Goal: Task Accomplishment & Management: Manage account settings

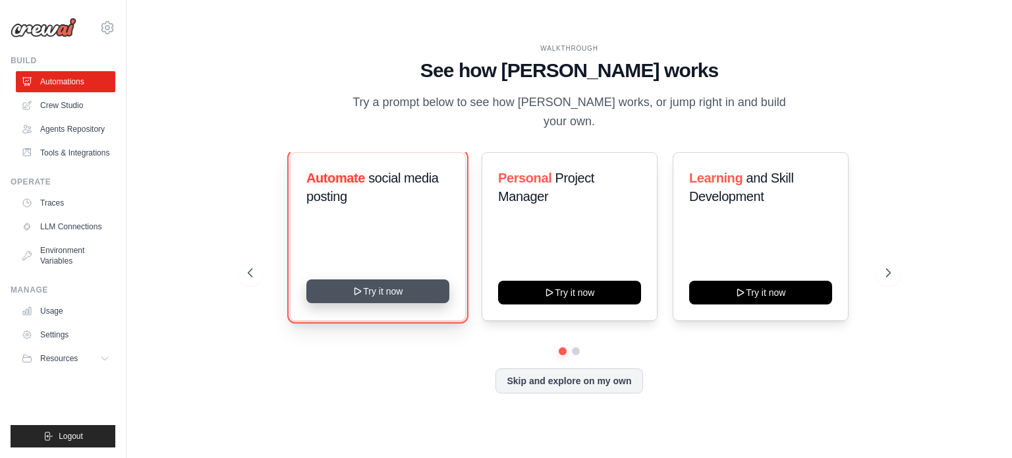
click at [365, 279] on button "Try it now" at bounding box center [377, 291] width 143 height 24
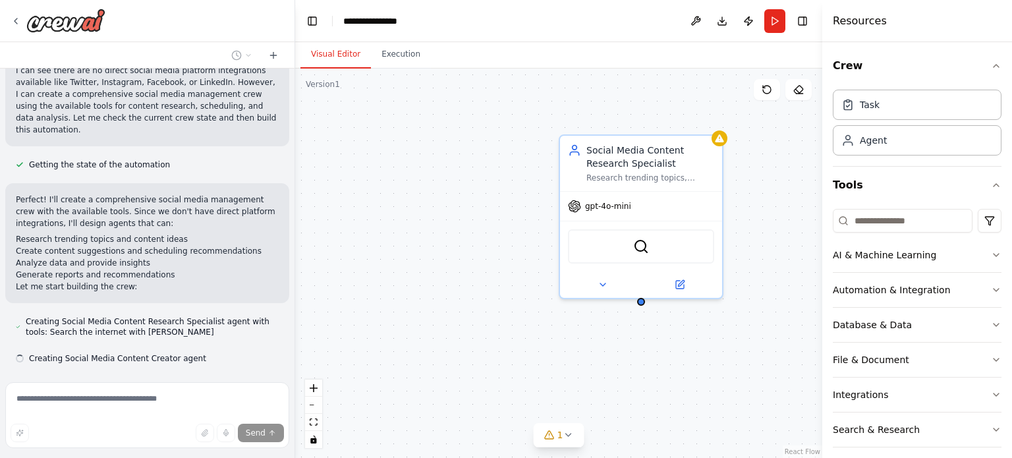
scroll to position [581, 0]
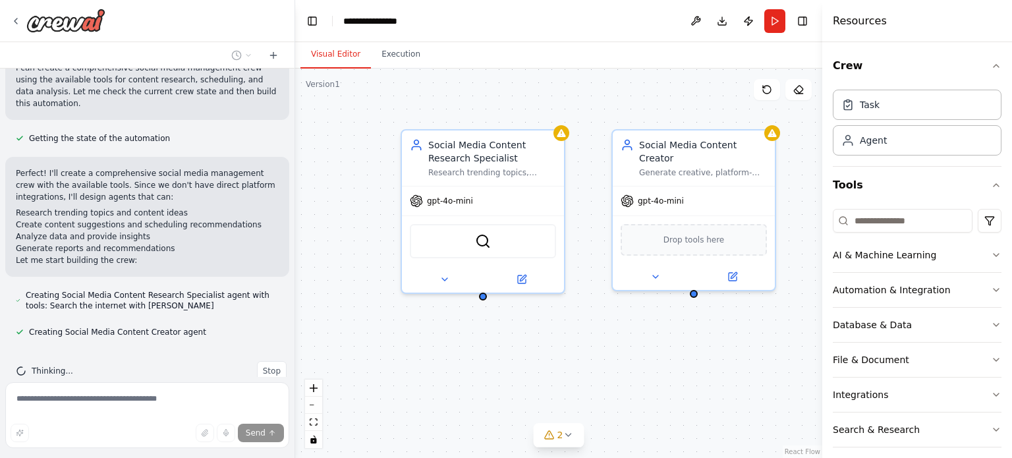
drag, startPoint x: 729, startPoint y: 368, endPoint x: 529, endPoint y: 306, distance: 208.9
click at [571, 362] on div "Social Media Content Research Specialist Research trending topics, hashtags, an…" at bounding box center [558, 264] width 527 height 390
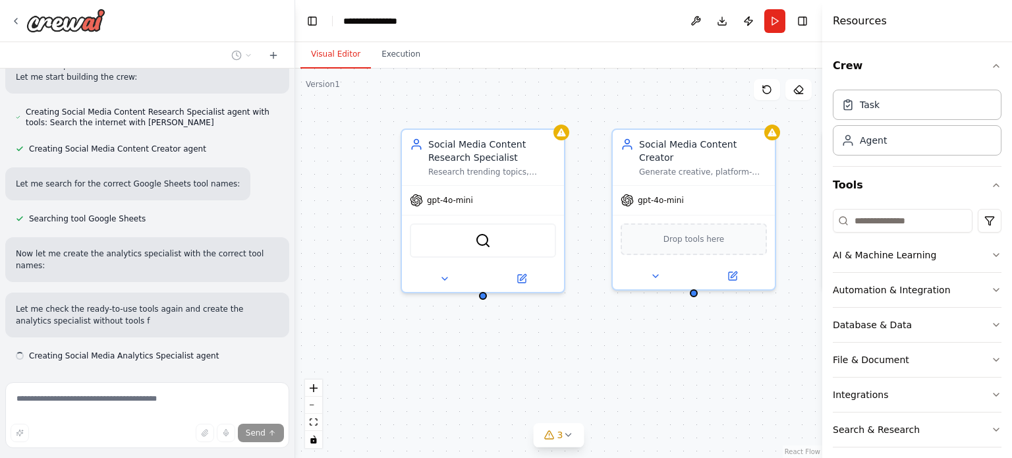
scroll to position [776, 0]
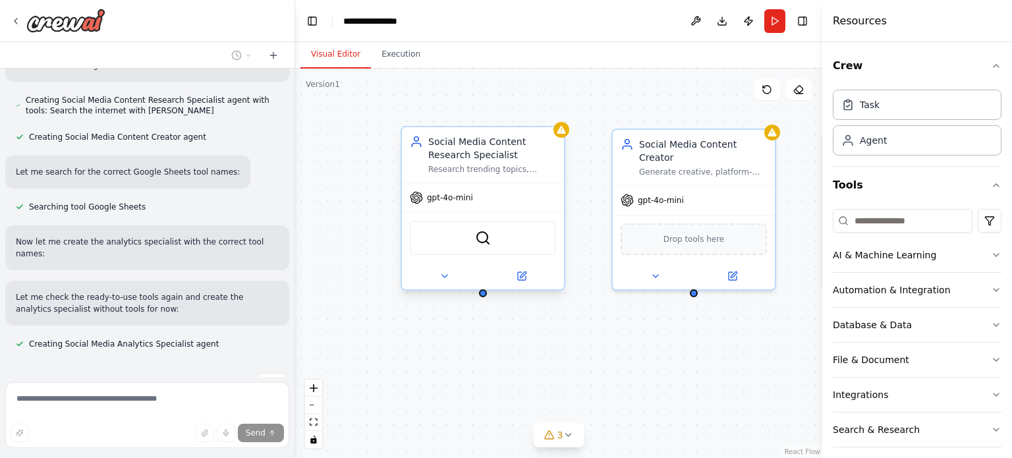
click at [497, 146] on div "Social Media Content Research Specialist" at bounding box center [492, 148] width 128 height 26
click at [567, 139] on div "Social Media Content Research Specialist Research trending topics, hashtags, an…" at bounding box center [558, 264] width 527 height 390
click at [480, 242] on img at bounding box center [483, 238] width 16 height 16
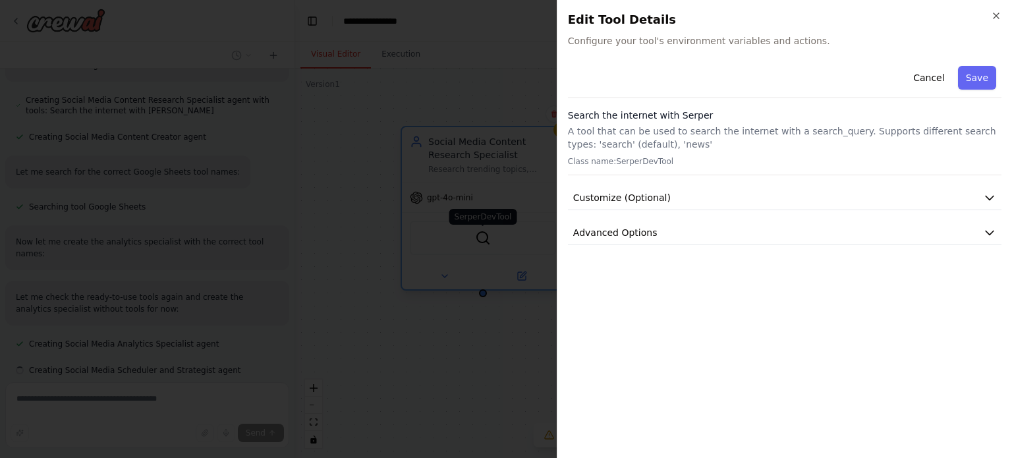
scroll to position [803, 0]
click at [914, 202] on button "Customize (Optional)" at bounding box center [785, 198] width 434 height 24
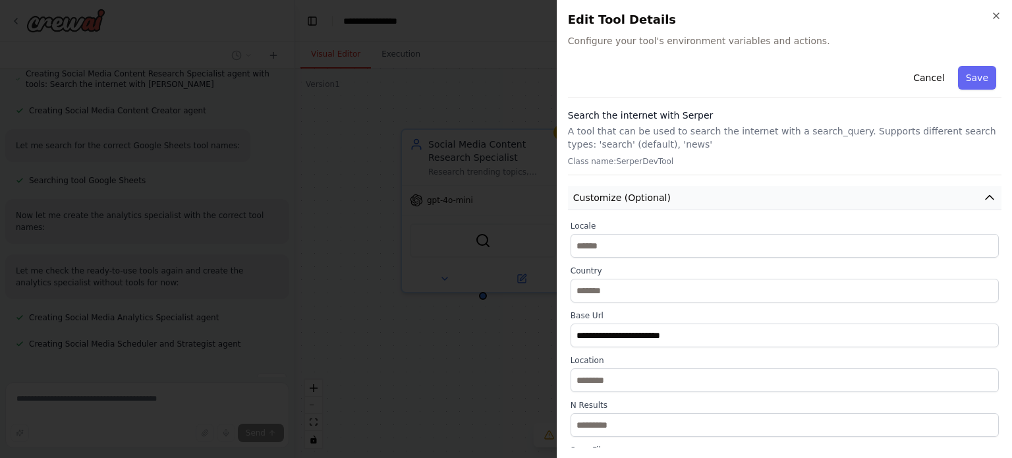
click at [786, 192] on button "Customize (Optional)" at bounding box center [785, 198] width 434 height 24
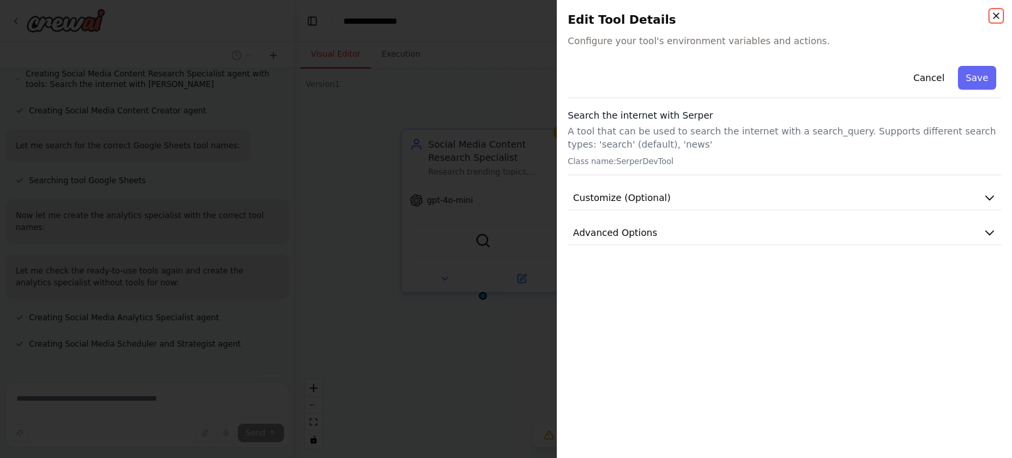
click at [996, 16] on icon "button" at bounding box center [996, 15] width 5 height 5
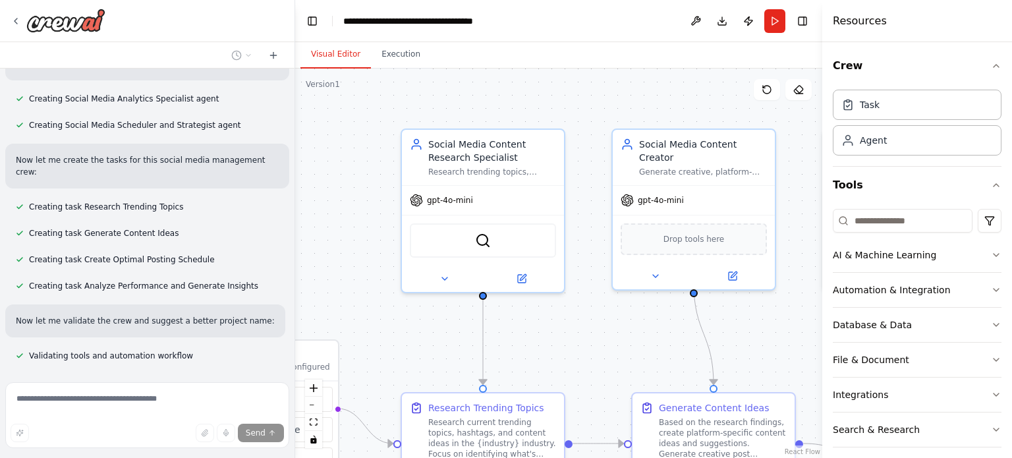
scroll to position [1048, 0]
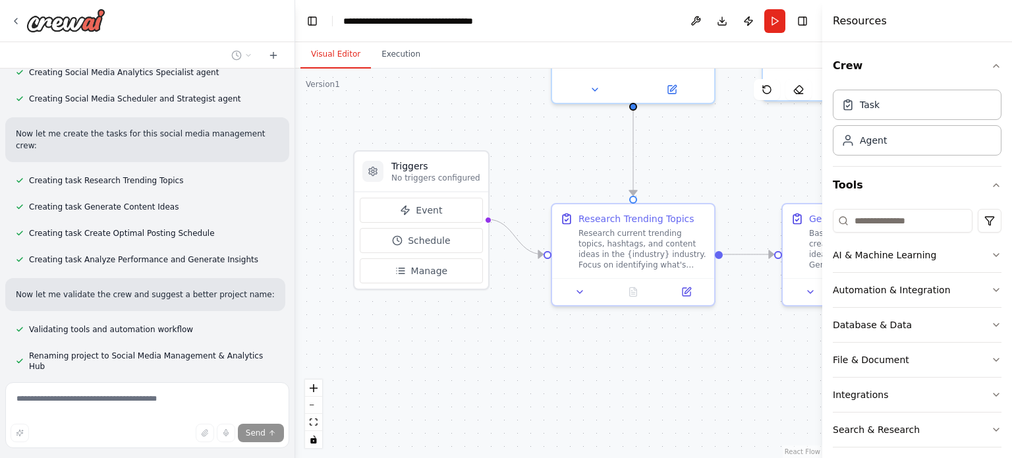
drag, startPoint x: 567, startPoint y: 357, endPoint x: 718, endPoint y: 167, distance: 241.6
click at [718, 167] on div ".deletable-edge-delete-btn { width: 20px; height: 20px; border: 0px solid #ffff…" at bounding box center [558, 264] width 527 height 390
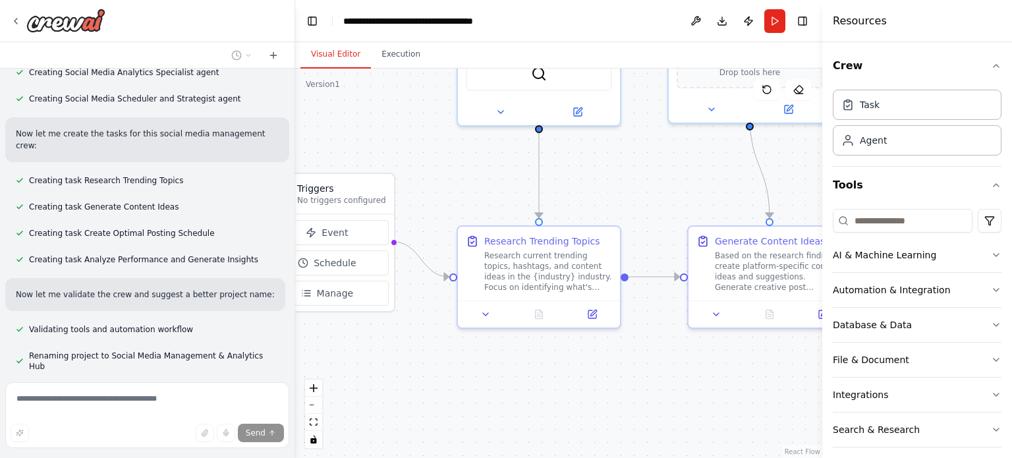
scroll to position [1080, 0]
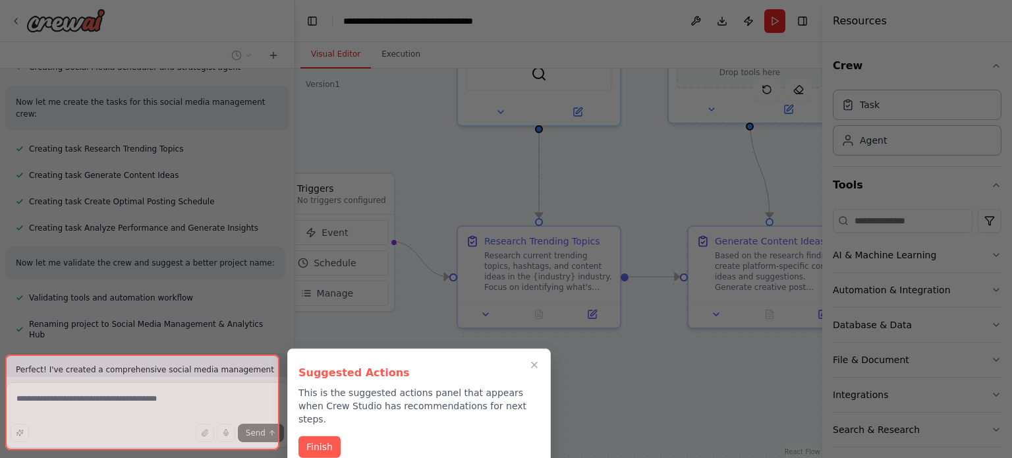
drag, startPoint x: 572, startPoint y: 362, endPoint x: 478, endPoint y: 384, distance: 96.9
click at [478, 384] on div "Create a crew that schedules and publishes social media content across multiple…" at bounding box center [506, 229] width 1012 height 458
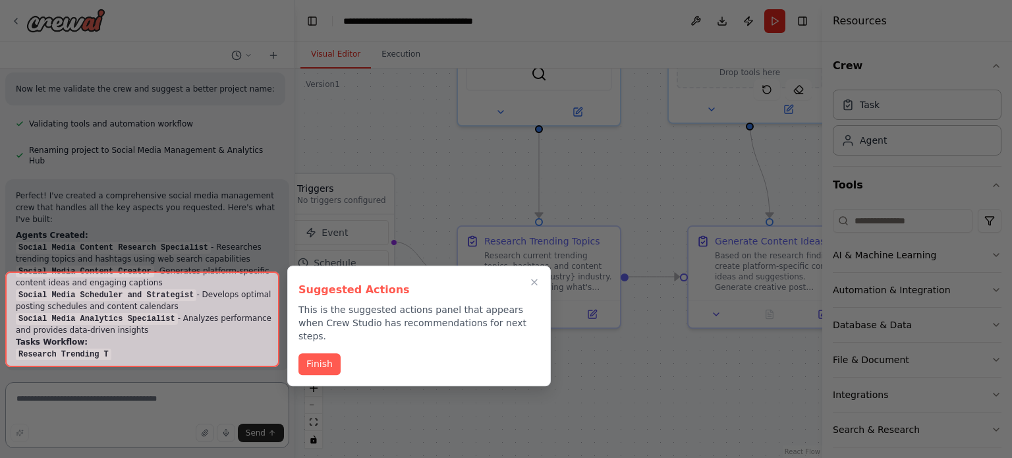
scroll to position [1372, 0]
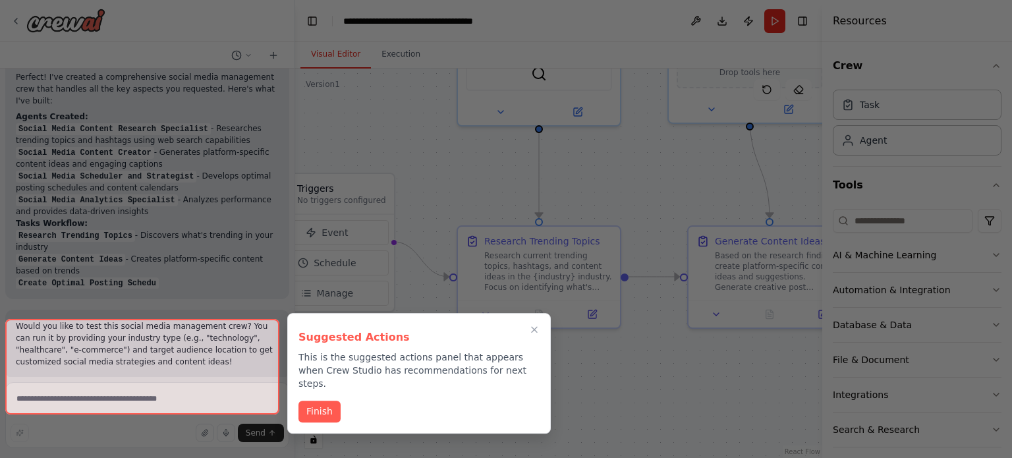
click at [330, 386] on div "Suggested Actions This is the suggested actions panel that appears when Crew St…" at bounding box center [419, 373] width 264 height 121
click at [330, 399] on button "Finish" at bounding box center [320, 410] width 42 height 22
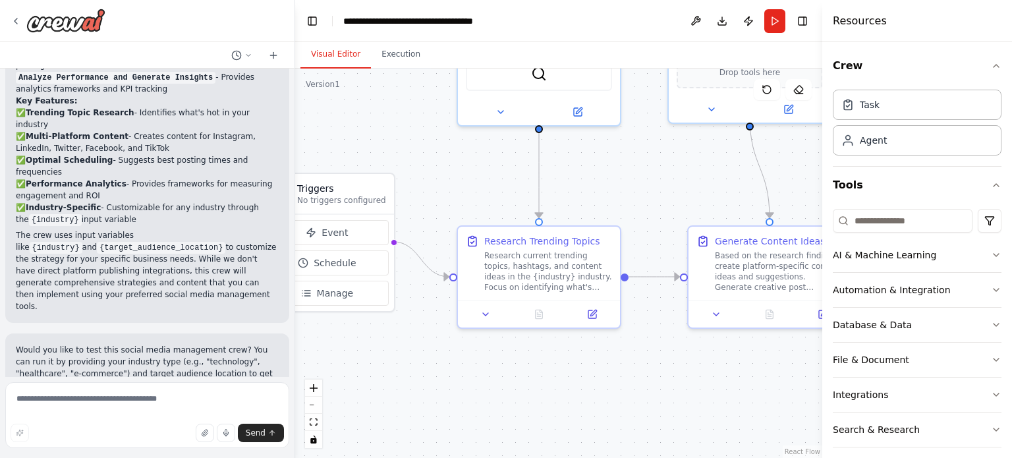
scroll to position [1637, 0]
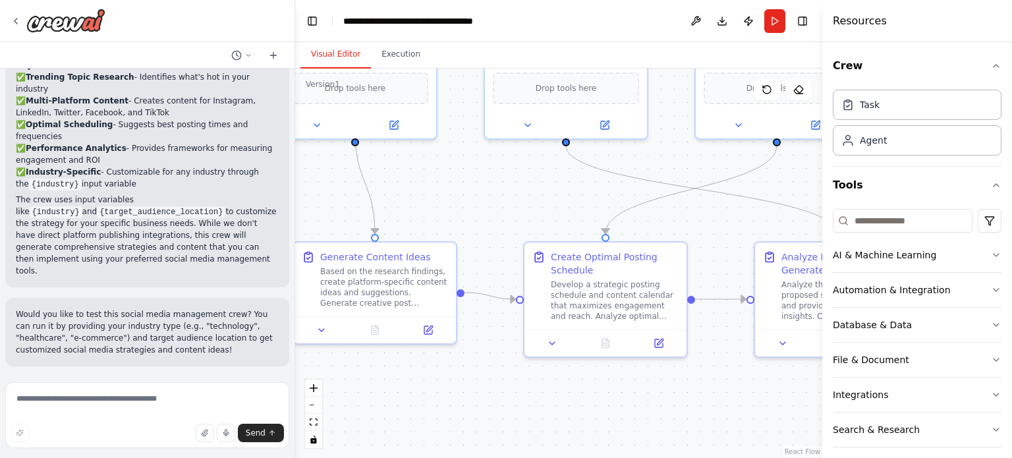
drag, startPoint x: 631, startPoint y: 185, endPoint x: 237, endPoint y: 194, distance: 393.6
click at [237, 194] on div "Create a crew that schedules and publishes social media content across multiple…" at bounding box center [506, 229] width 1012 height 458
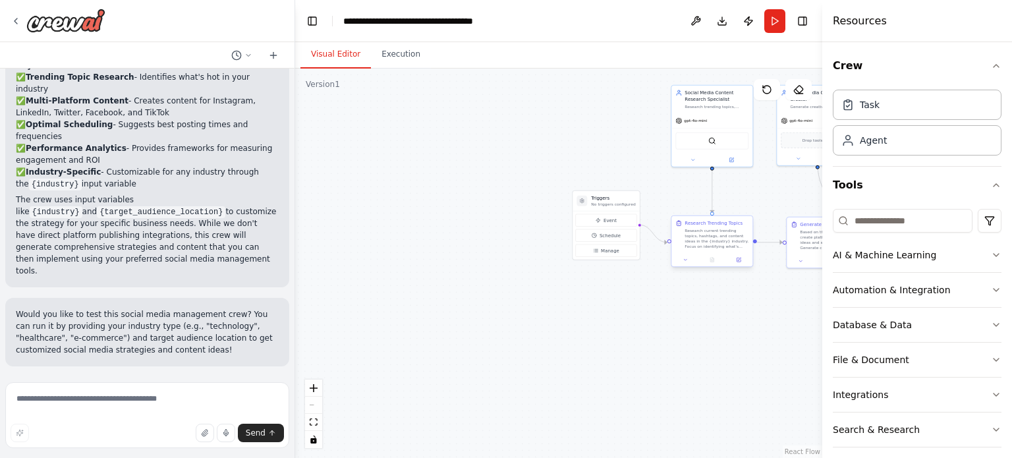
drag, startPoint x: 505, startPoint y: 343, endPoint x: 672, endPoint y: 261, distance: 186.3
click at [817, 316] on div "Create a crew that schedules and publishes social media content across multiple…" at bounding box center [506, 229] width 1012 height 458
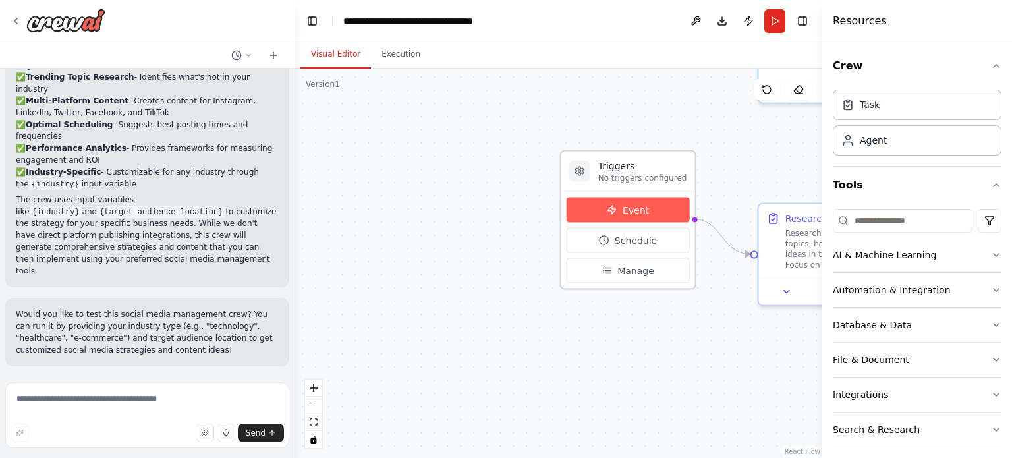
click at [642, 208] on span "Event" at bounding box center [636, 210] width 26 height 13
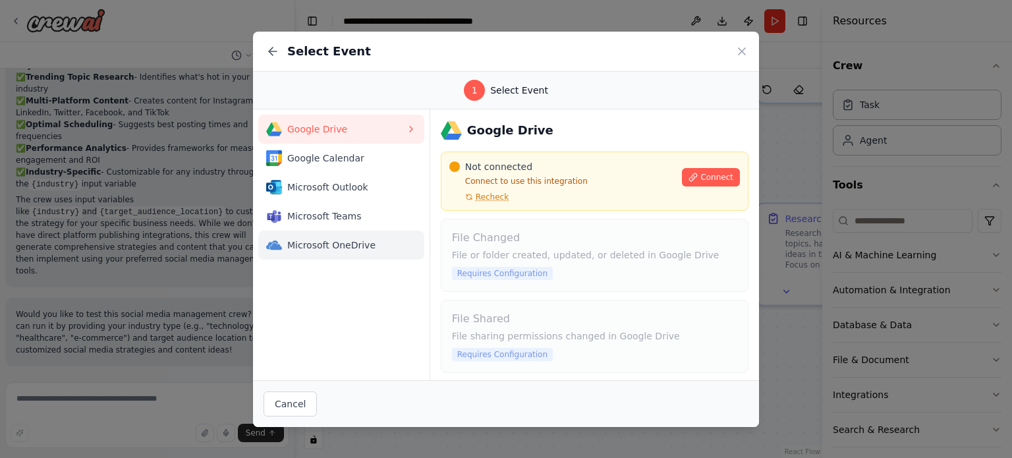
click at [361, 254] on button "Microsoft OneDrive" at bounding box center [341, 245] width 166 height 29
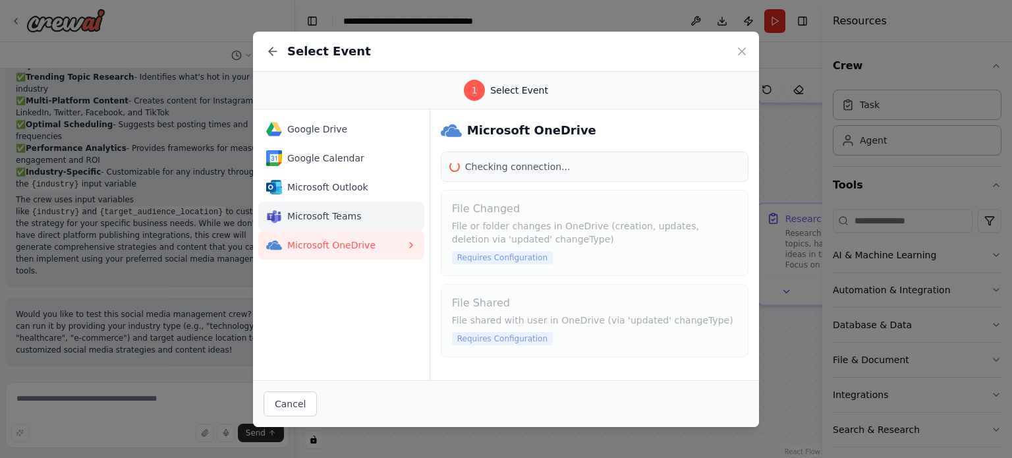
click at [356, 210] on span "Microsoft Teams" at bounding box center [346, 216] width 119 height 13
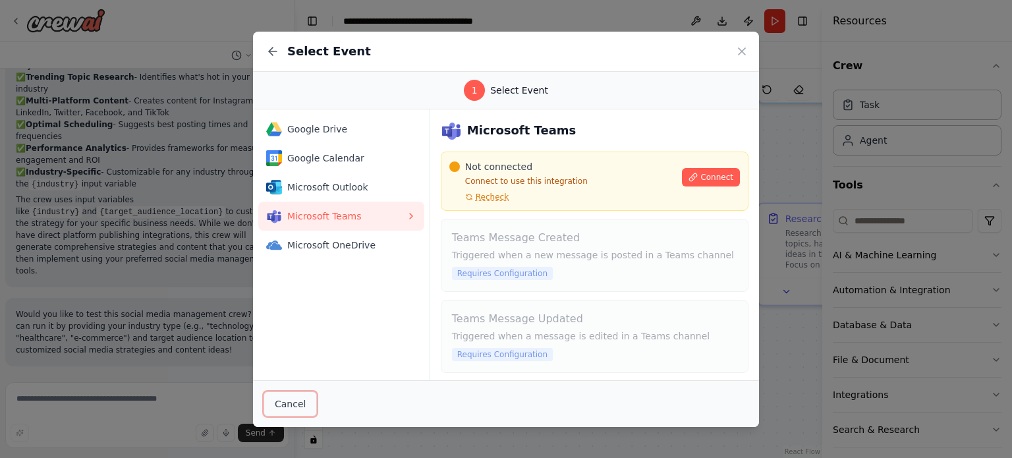
click at [281, 410] on button "Cancel" at bounding box center [290, 404] width 53 height 25
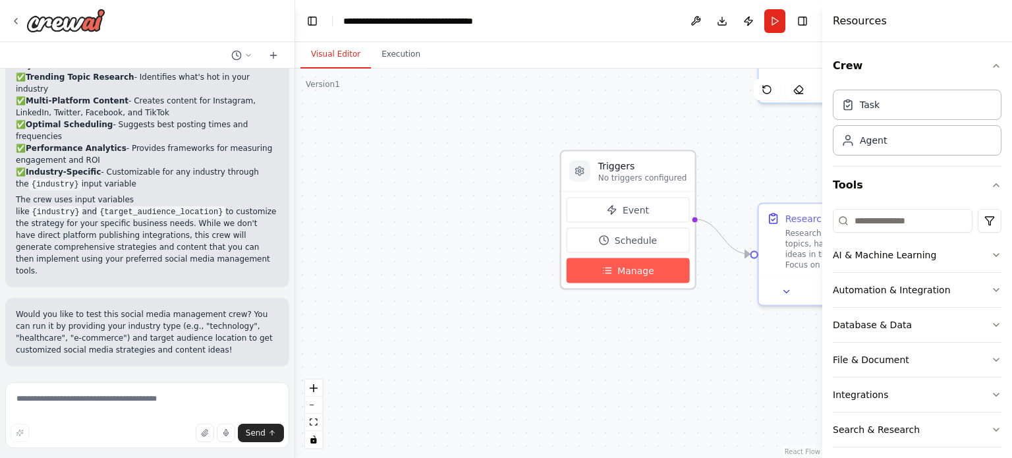
click at [643, 264] on span "Manage" at bounding box center [636, 270] width 37 height 13
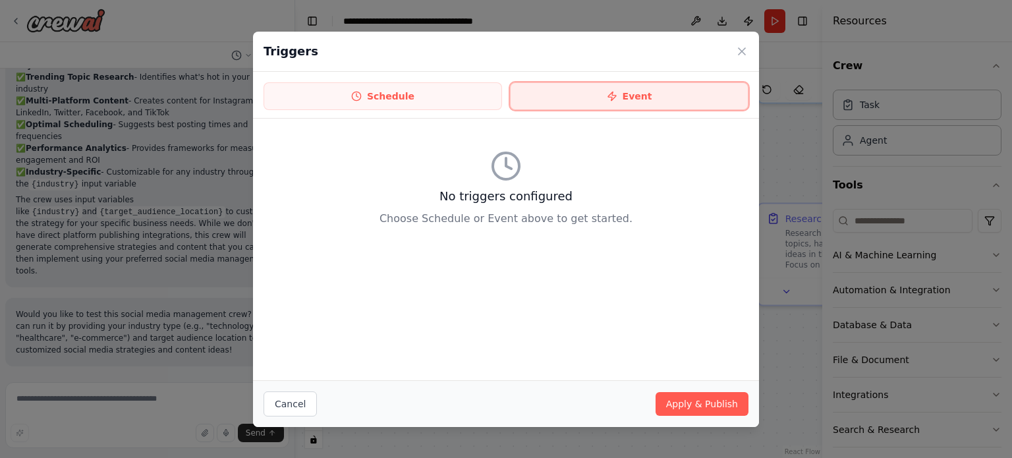
click at [680, 102] on button "Event" at bounding box center [629, 96] width 239 height 28
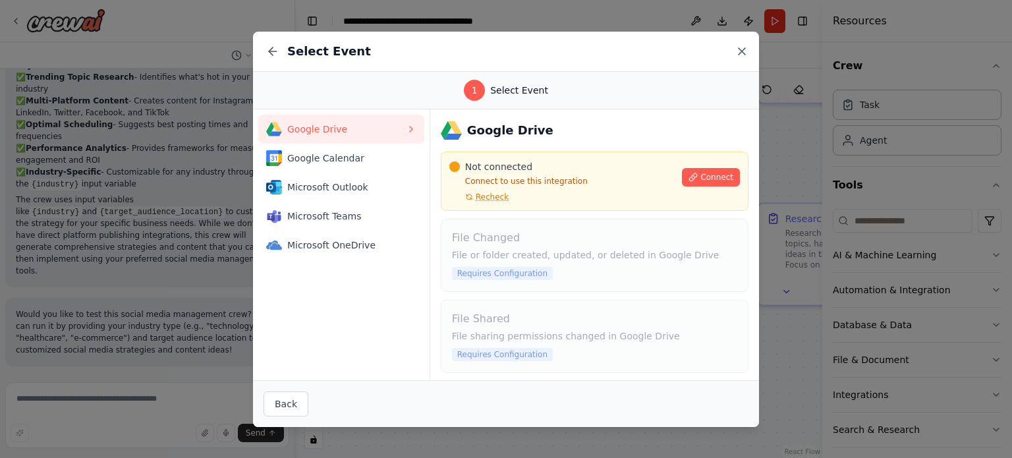
click at [740, 54] on icon at bounding box center [742, 51] width 7 height 7
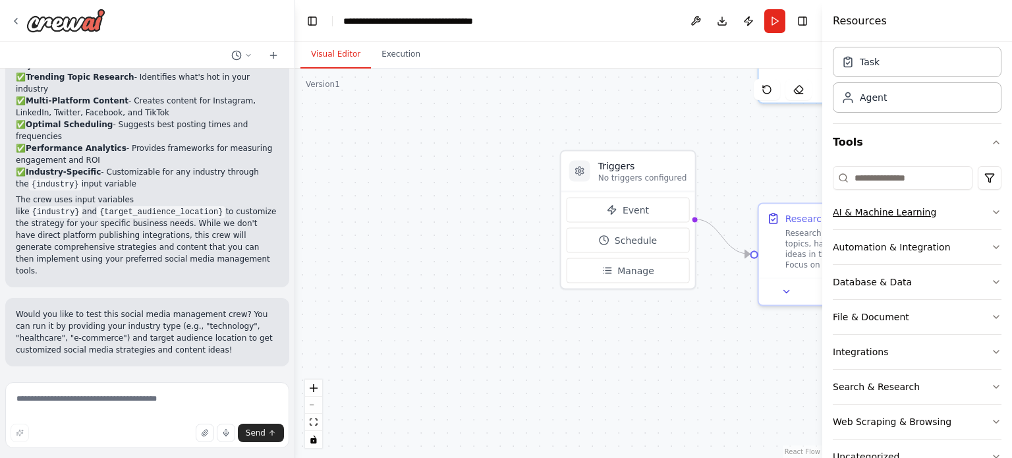
scroll to position [66, 0]
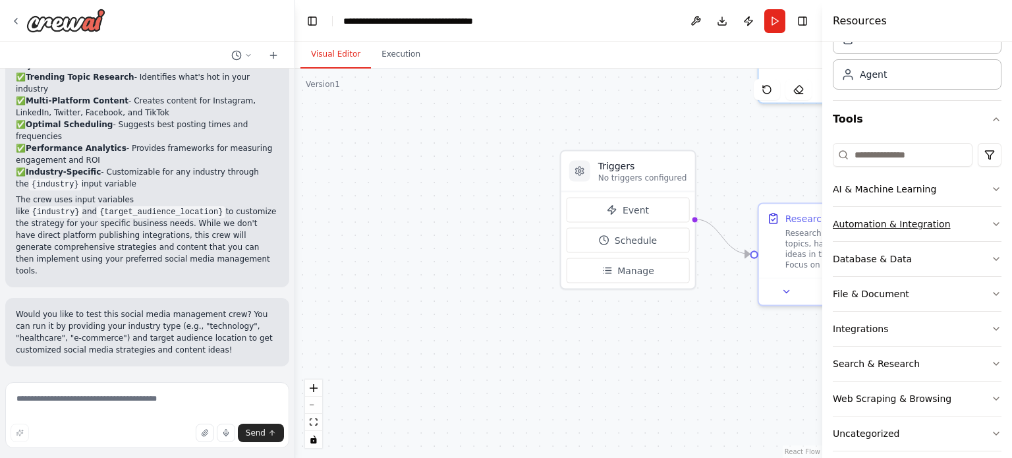
click at [968, 225] on button "Automation & Integration" at bounding box center [917, 224] width 169 height 34
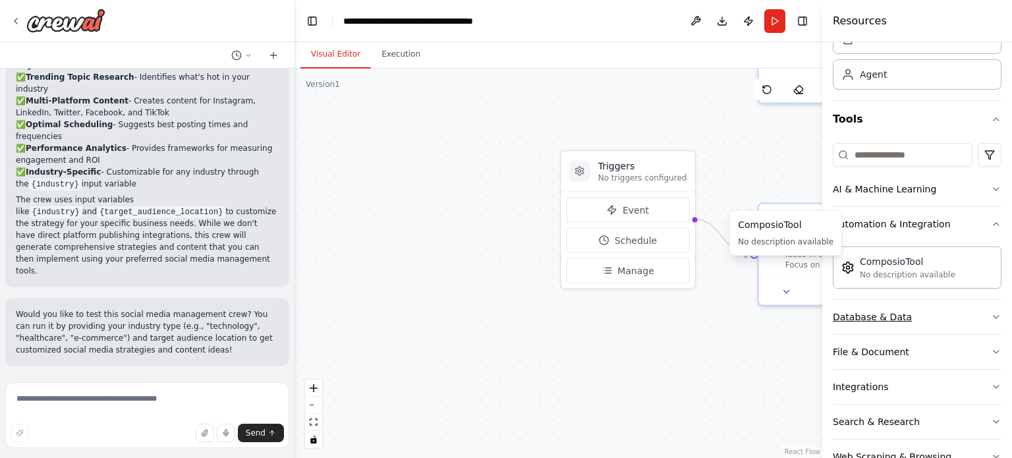
scroll to position [136, 0]
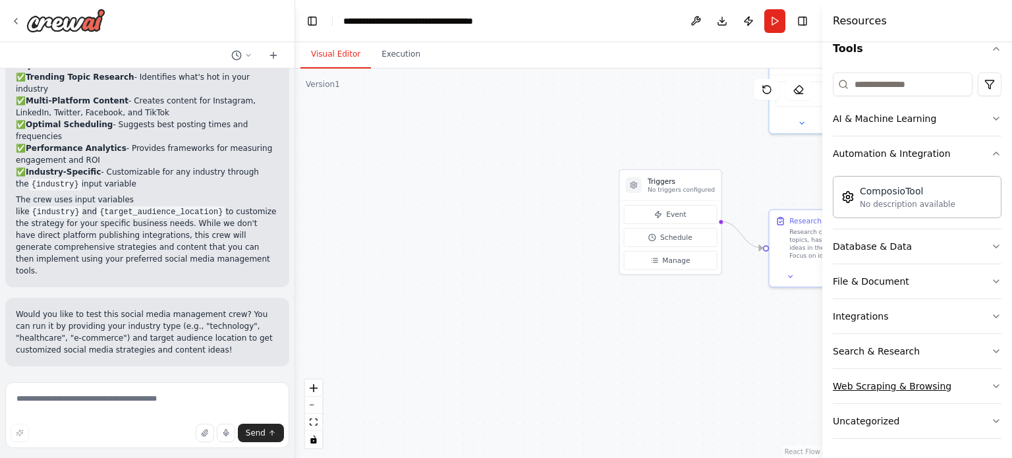
click at [979, 390] on button "Web Scraping & Browsing" at bounding box center [917, 386] width 169 height 34
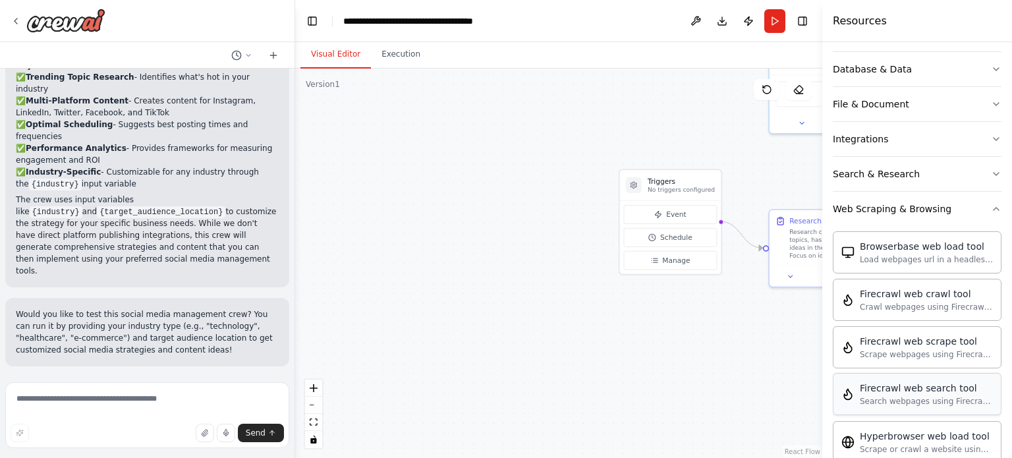
scroll to position [334, 0]
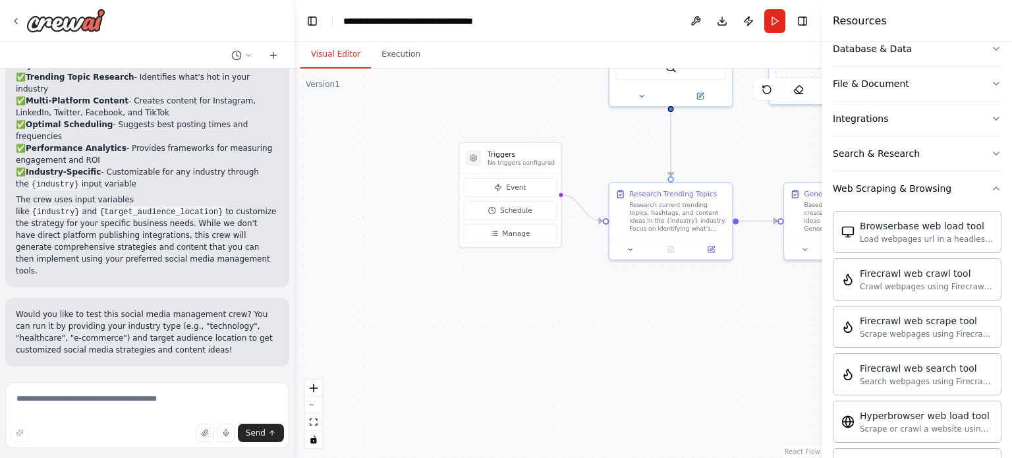
drag, startPoint x: 651, startPoint y: 338, endPoint x: 602, endPoint y: 326, distance: 50.2
click at [602, 326] on div ".deletable-edge-delete-btn { width: 20px; height: 20px; border: 0px solid #ffff…" at bounding box center [558, 264] width 527 height 390
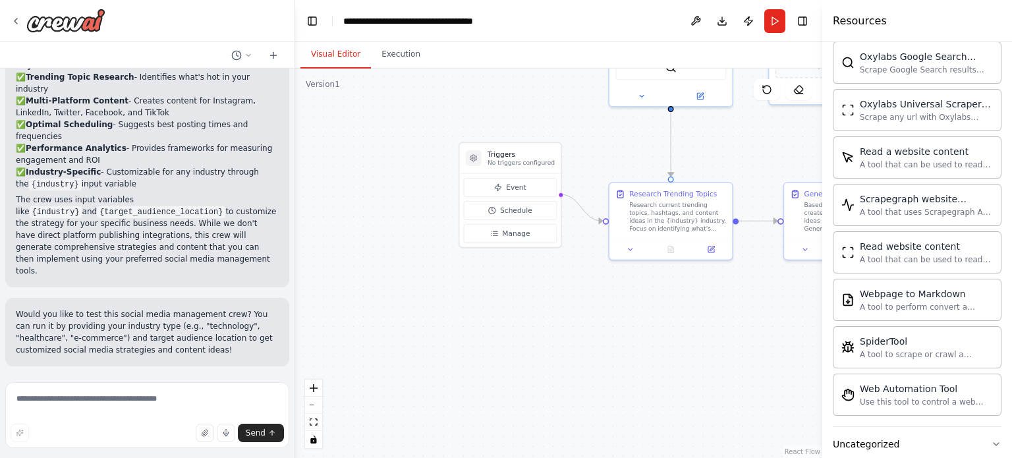
scroll to position [854, 0]
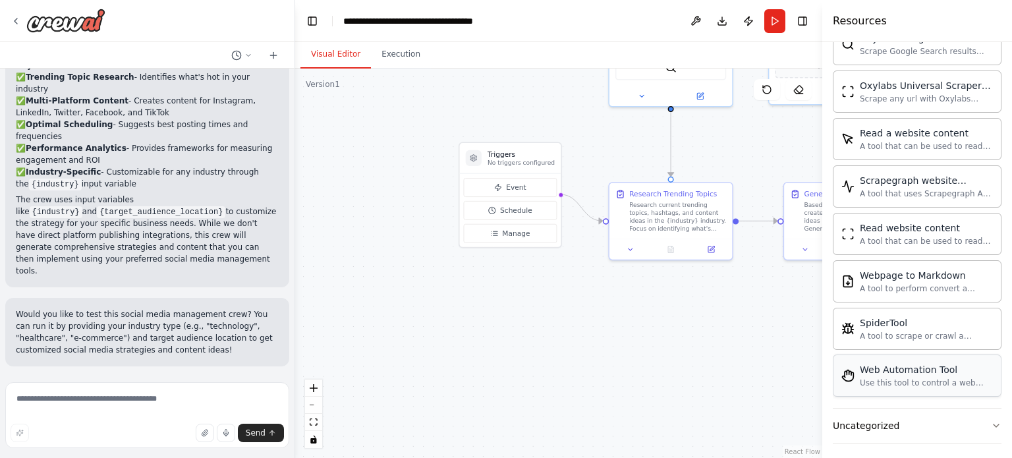
click at [946, 363] on div "Web Automation Tool" at bounding box center [926, 369] width 133 height 13
click at [857, 365] on div "Web Automation Tool Use this tool to control a web browser and interact with we…" at bounding box center [918, 375] width 152 height 25
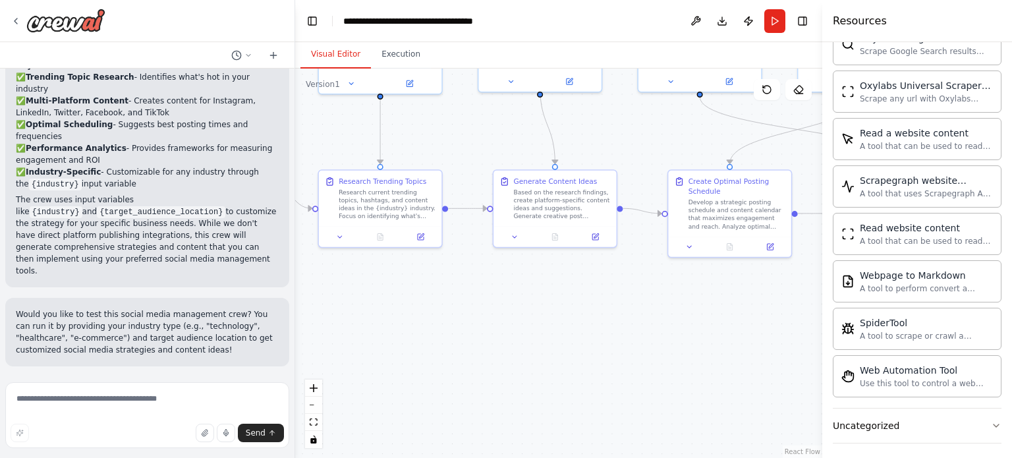
drag, startPoint x: 591, startPoint y: 341, endPoint x: 612, endPoint y: 332, distance: 23.9
click at [434, 336] on div ".deletable-edge-delete-btn { width: 20px; height: 20px; border: 0px solid #ffff…" at bounding box center [558, 264] width 527 height 390
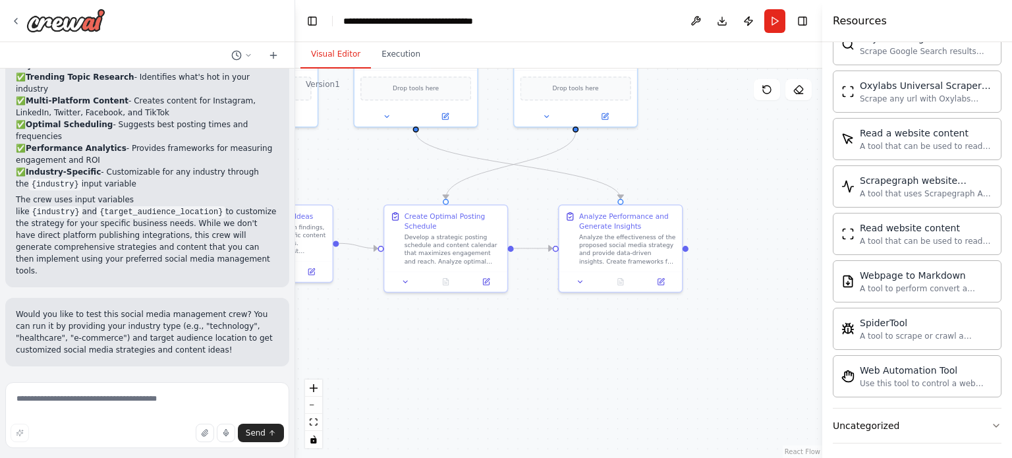
drag, startPoint x: 709, startPoint y: 310, endPoint x: 429, endPoint y: 344, distance: 282.1
click at [427, 344] on div ".deletable-edge-delete-btn { width: 20px; height: 20px; border: 0px solid #ffff…" at bounding box center [558, 264] width 527 height 390
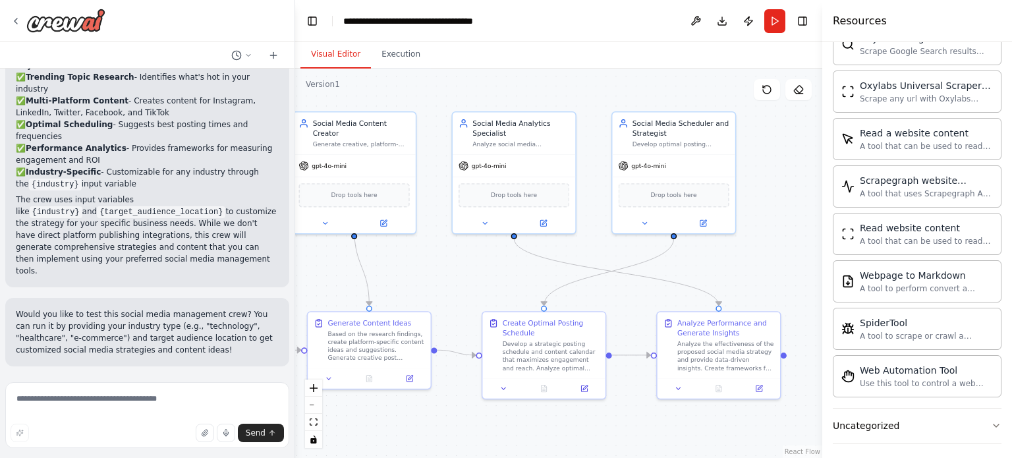
drag, startPoint x: 484, startPoint y: 339, endPoint x: 583, endPoint y: 446, distance: 146.4
click at [583, 446] on div ".deletable-edge-delete-btn { width: 20px; height: 20px; border: 0px solid #ffff…" at bounding box center [558, 264] width 527 height 390
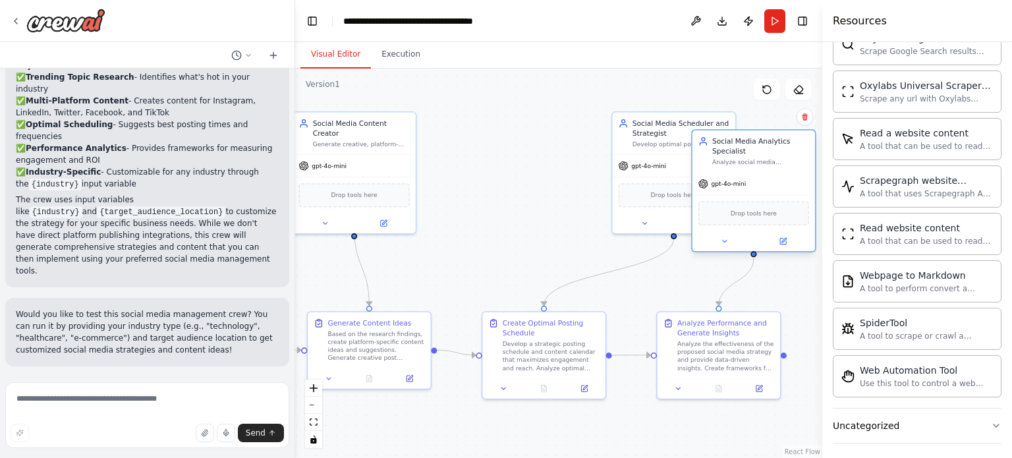
drag, startPoint x: 581, startPoint y: 142, endPoint x: 769, endPoint y: 148, distance: 188.6
click at [769, 148] on div "Social Media Analytics Specialist" at bounding box center [760, 146] width 97 height 20
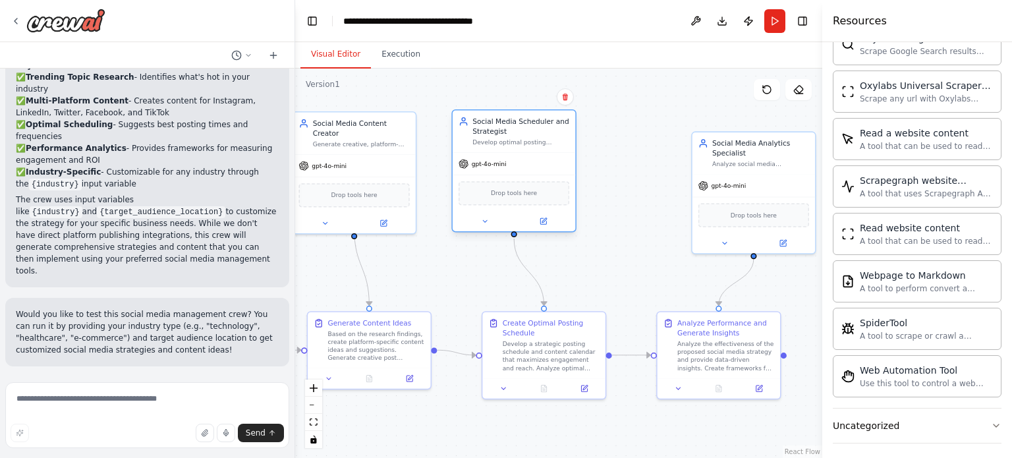
drag, startPoint x: 645, startPoint y: 127, endPoint x: 488, endPoint y: 125, distance: 156.2
click at [488, 125] on div "Social Media Scheduler and Strategist" at bounding box center [521, 127] width 97 height 20
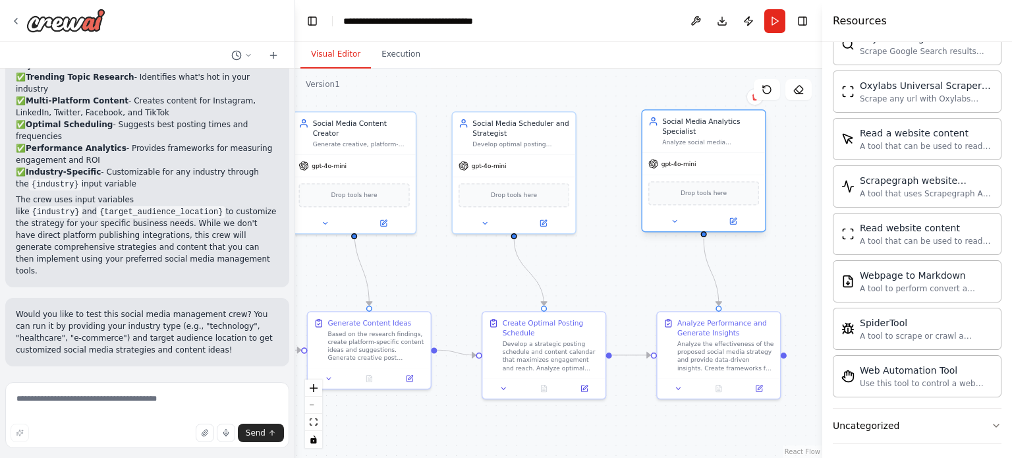
drag, startPoint x: 733, startPoint y: 148, endPoint x: 683, endPoint y: 129, distance: 53.0
click at [683, 129] on div "Social Media Analytics Specialist" at bounding box center [710, 127] width 97 height 20
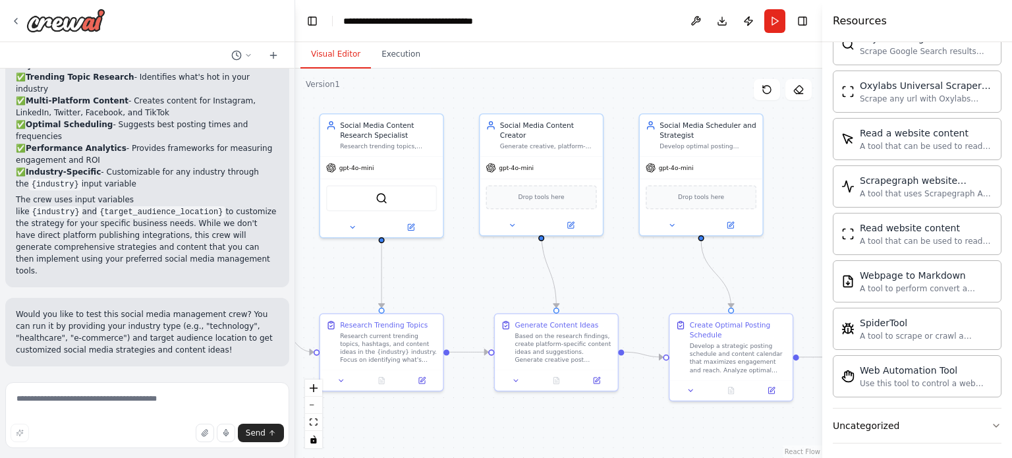
drag, startPoint x: 667, startPoint y: 264, endPoint x: 567, endPoint y: 273, distance: 100.6
click at [807, 266] on div ".deletable-edge-delete-btn { width: 20px; height: 20px; border: 0px solid #ffff…" at bounding box center [558, 264] width 527 height 390
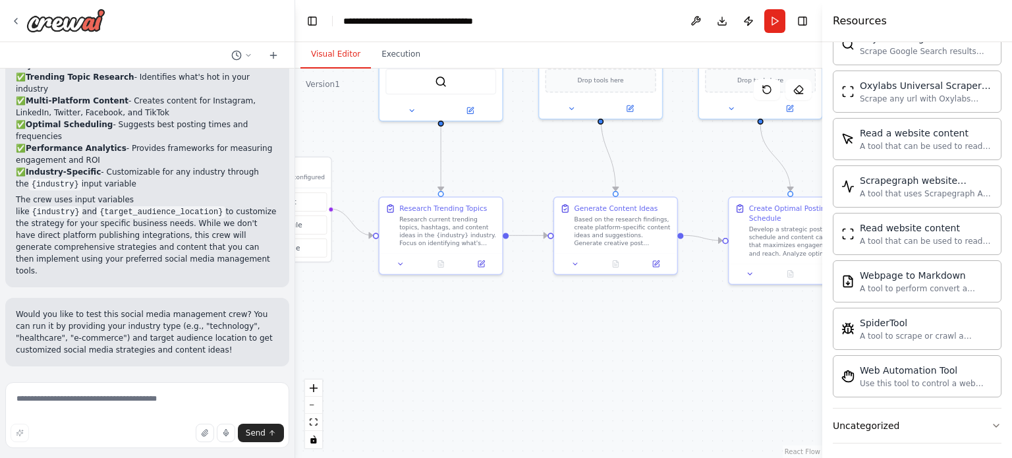
drag, startPoint x: 471, startPoint y: 279, endPoint x: 531, endPoint y: 163, distance: 131.2
click at [531, 163] on div ".deletable-edge-delete-btn { width: 20px; height: 20px; border: 0px solid #ffff…" at bounding box center [558, 264] width 527 height 390
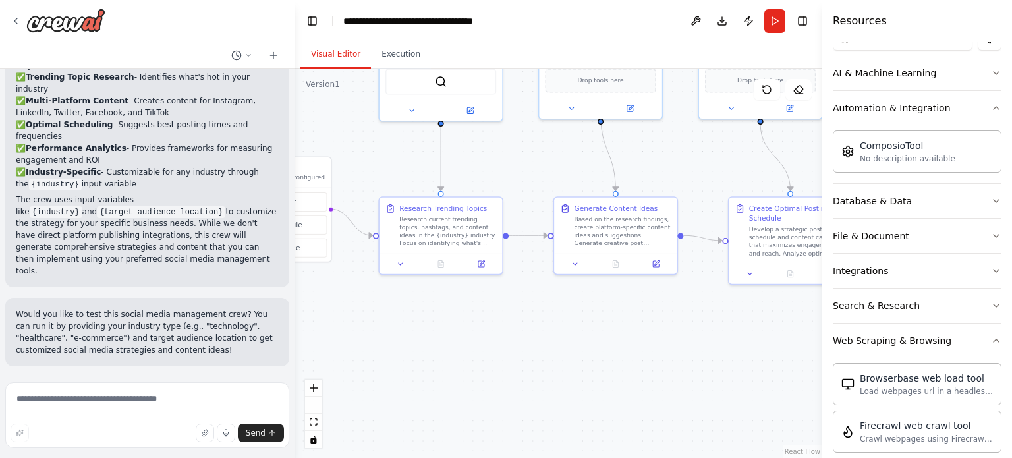
scroll to position [198, 0]
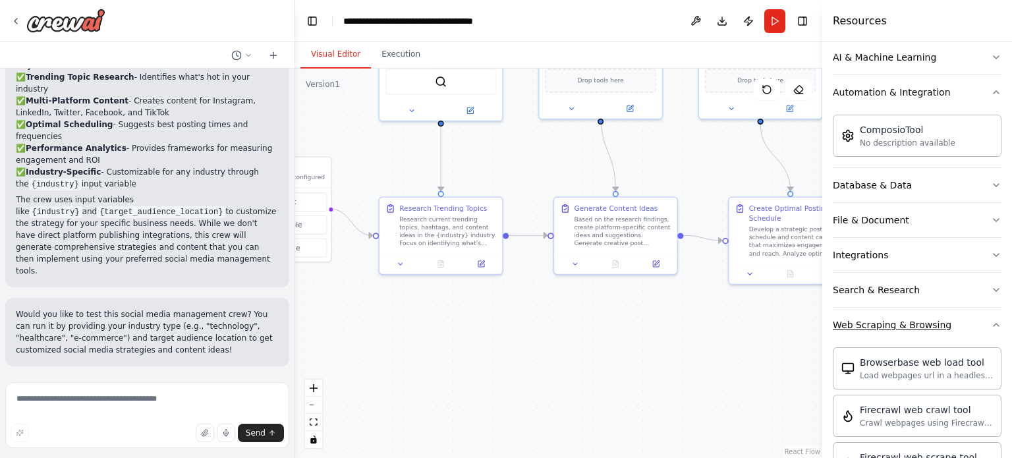
click at [991, 327] on icon "button" at bounding box center [996, 325] width 11 height 11
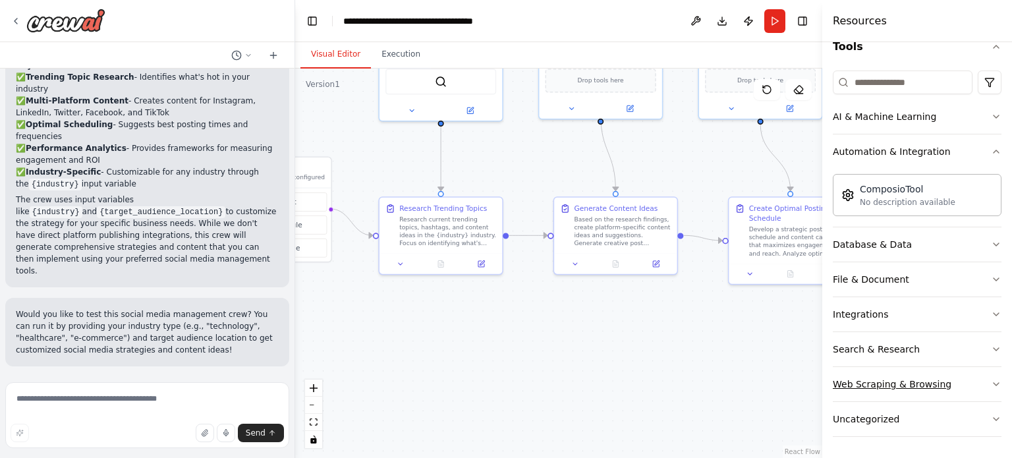
scroll to position [136, 0]
click at [964, 348] on button "Search & Research" at bounding box center [917, 351] width 169 height 34
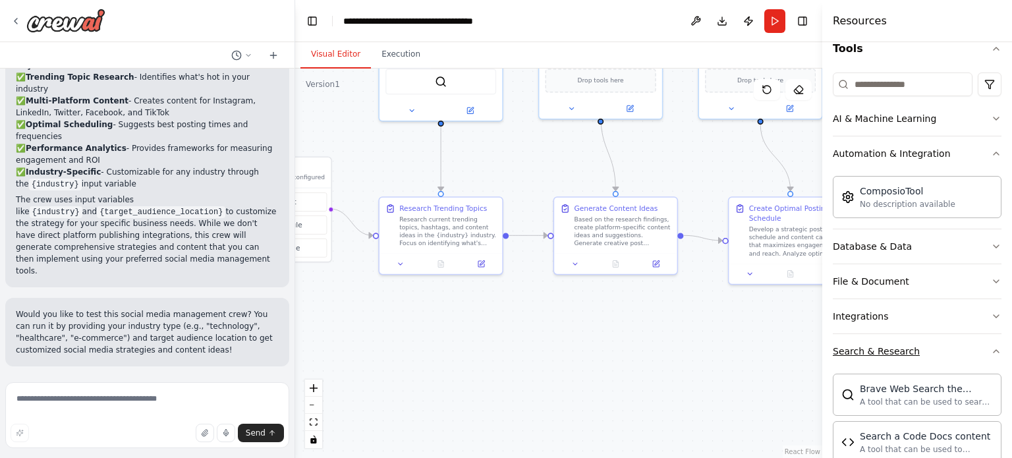
click at [979, 355] on button "Search & Research" at bounding box center [917, 351] width 169 height 34
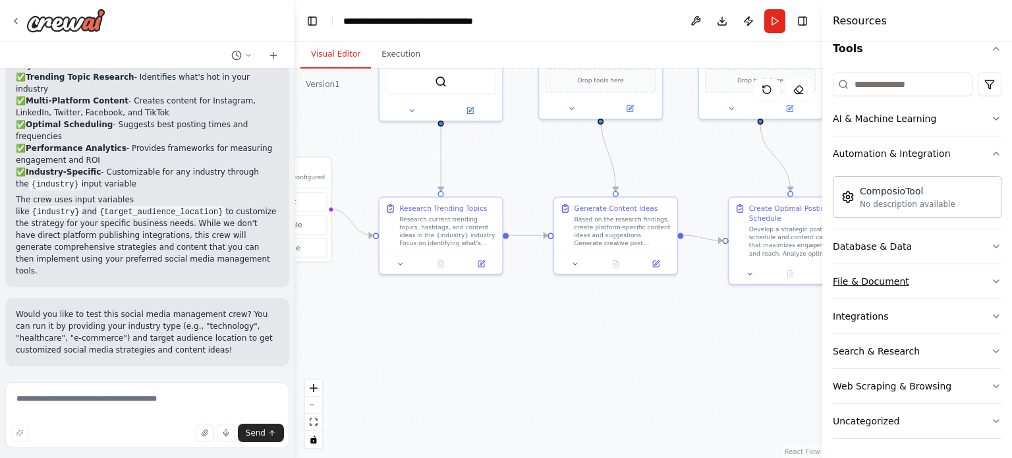
click at [948, 268] on button "File & Document" at bounding box center [917, 281] width 169 height 34
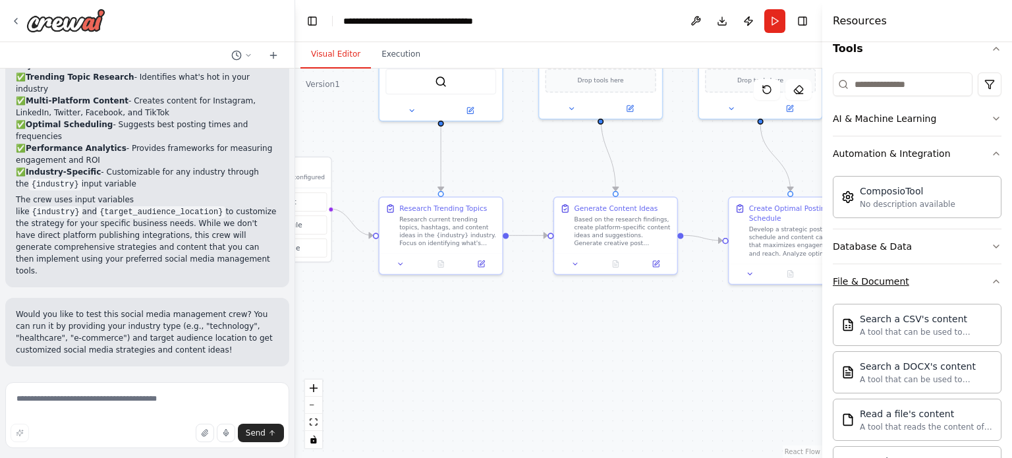
click at [979, 281] on button "File & Document" at bounding box center [917, 281] width 169 height 34
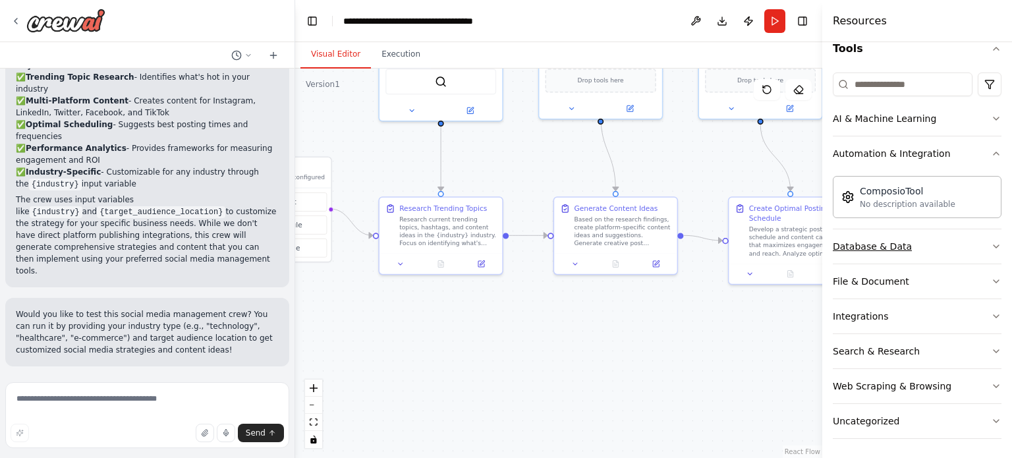
click at [991, 247] on icon "button" at bounding box center [996, 246] width 11 height 11
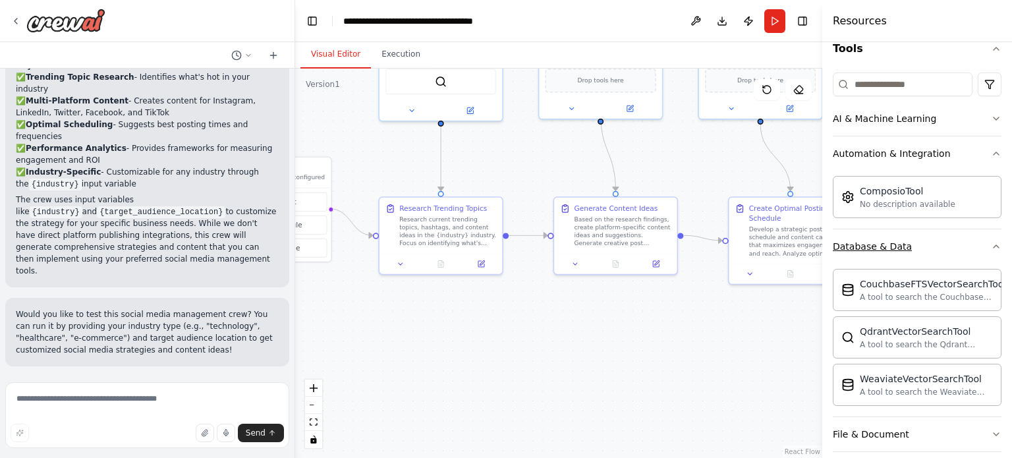
click at [991, 248] on icon "button" at bounding box center [996, 246] width 11 height 11
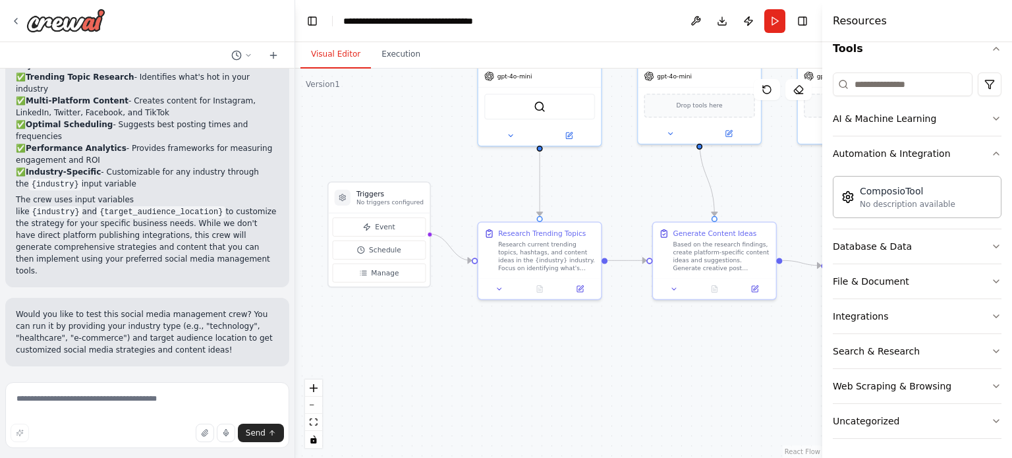
drag, startPoint x: 792, startPoint y: 377, endPoint x: 661, endPoint y: 366, distance: 131.0
click at [661, 366] on div ".deletable-edge-delete-btn { width: 20px; height: 20px; border: 0px solid #ffff…" at bounding box center [558, 264] width 527 height 390
click at [569, 237] on div "Research Trending Topics Research current trending topics, hashtags, and conten…" at bounding box center [546, 249] width 97 height 44
click at [560, 268] on div "Research current trending topics, hashtags, and content ideas in the {industry}…" at bounding box center [546, 255] width 97 height 32
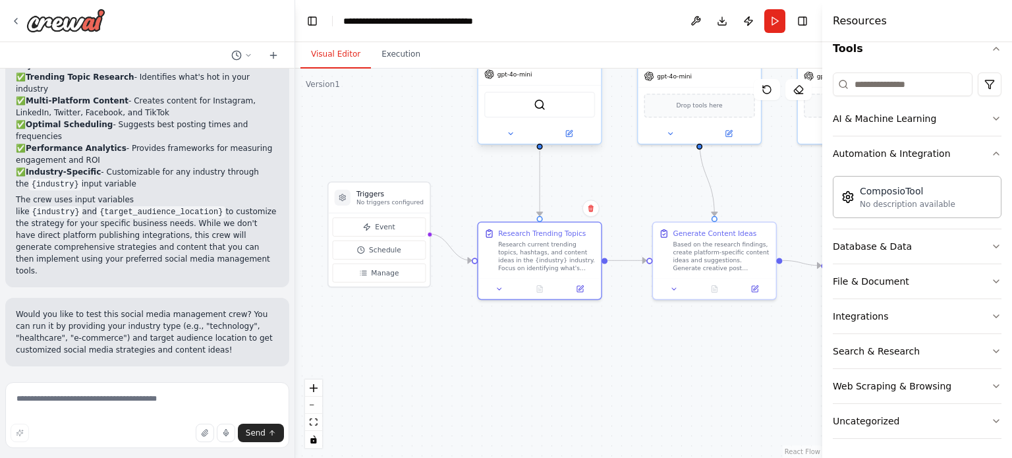
click at [548, 86] on div "SerperDevTool" at bounding box center [540, 104] width 123 height 38
click at [571, 135] on icon at bounding box center [569, 134] width 6 height 6
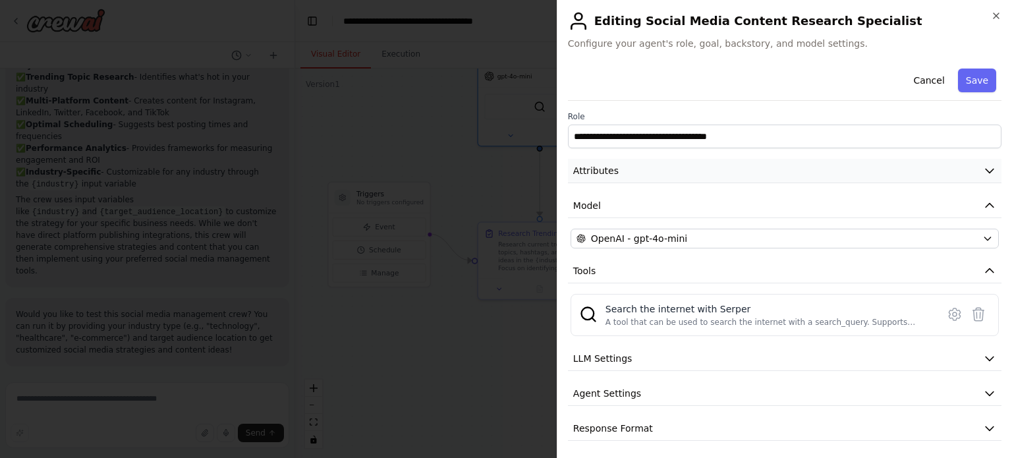
scroll to position [3, 0]
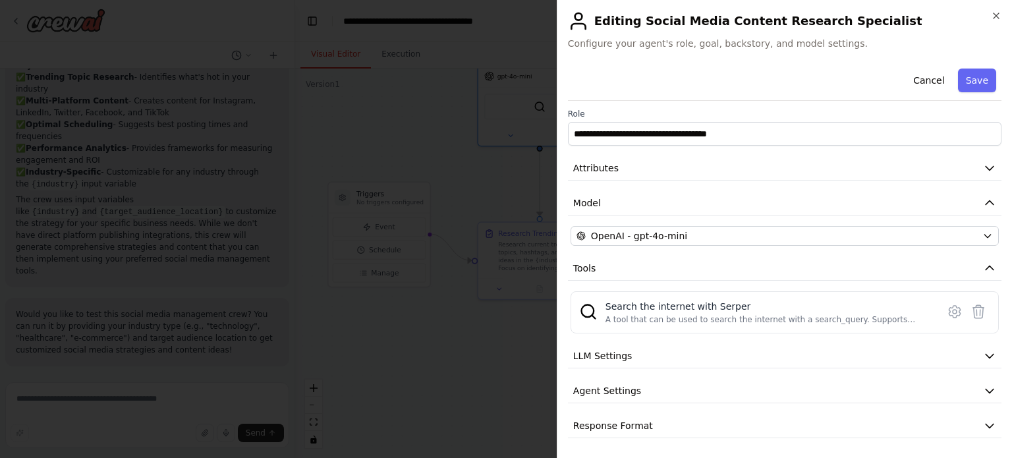
click at [676, 219] on div "**********" at bounding box center [785, 250] width 434 height 378
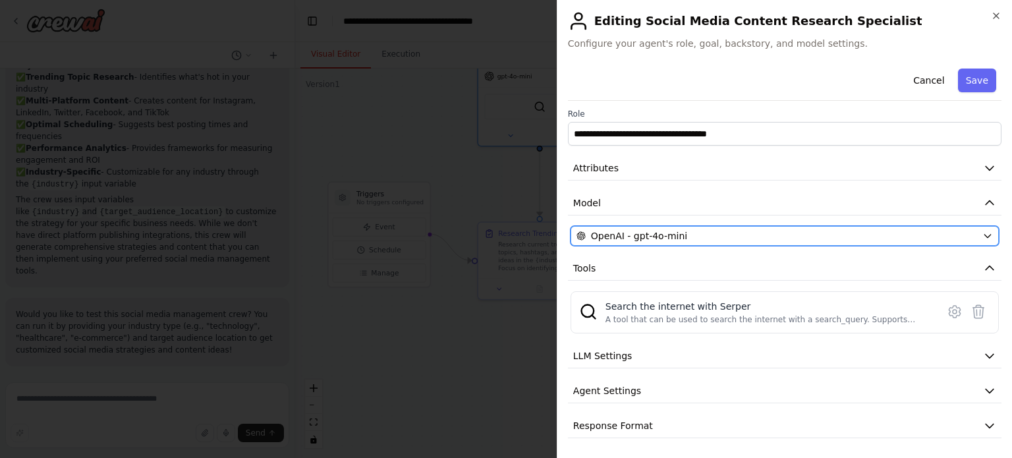
click at [674, 235] on span "OpenAI - gpt-4o-mini" at bounding box center [639, 235] width 96 height 13
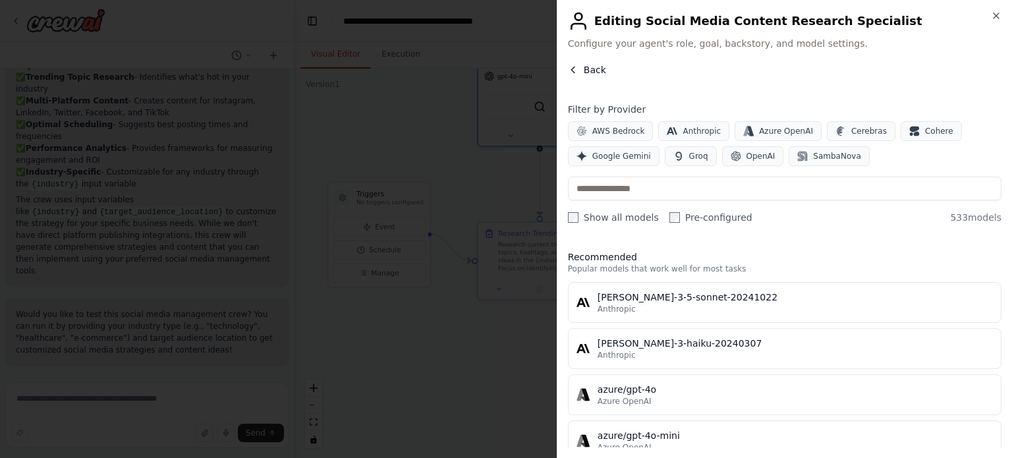
click at [582, 71] on button "Back" at bounding box center [587, 69] width 38 height 13
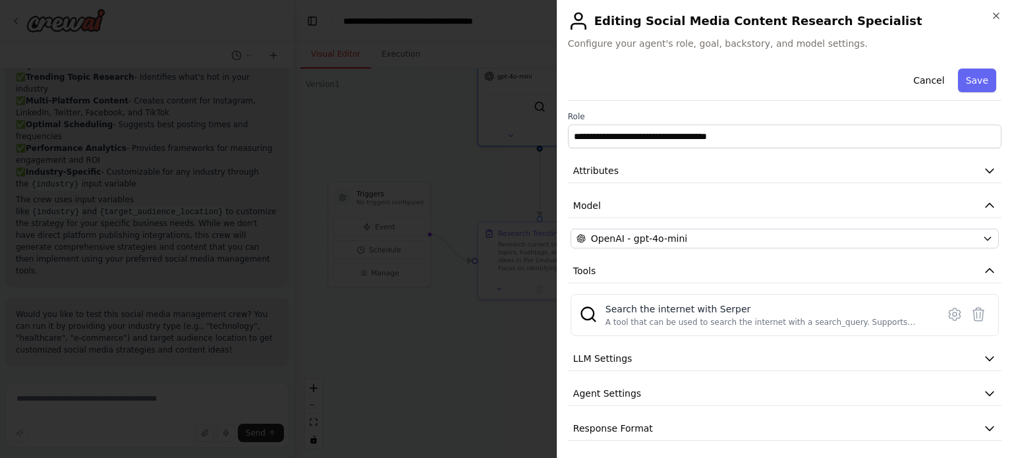
click at [997, 22] on h2 "Editing Social Media Content Research Specialist" at bounding box center [785, 21] width 434 height 21
click at [997, 17] on icon "button" at bounding box center [996, 16] width 11 height 11
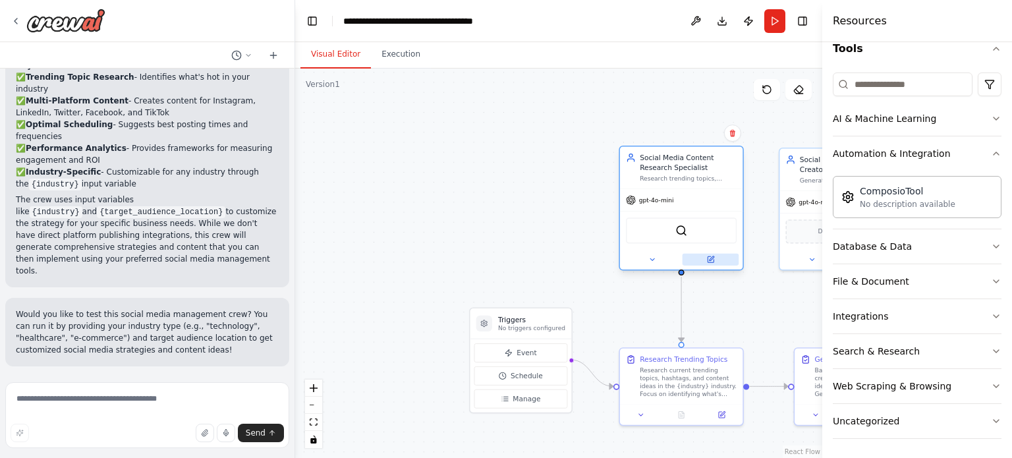
drag, startPoint x: 633, startPoint y: 162, endPoint x: 717, endPoint y: 247, distance: 119.3
click at [767, 279] on div ".deletable-edge-delete-btn { width: 20px; height: 20px; border: 0px solid #ffff…" at bounding box center [558, 264] width 527 height 390
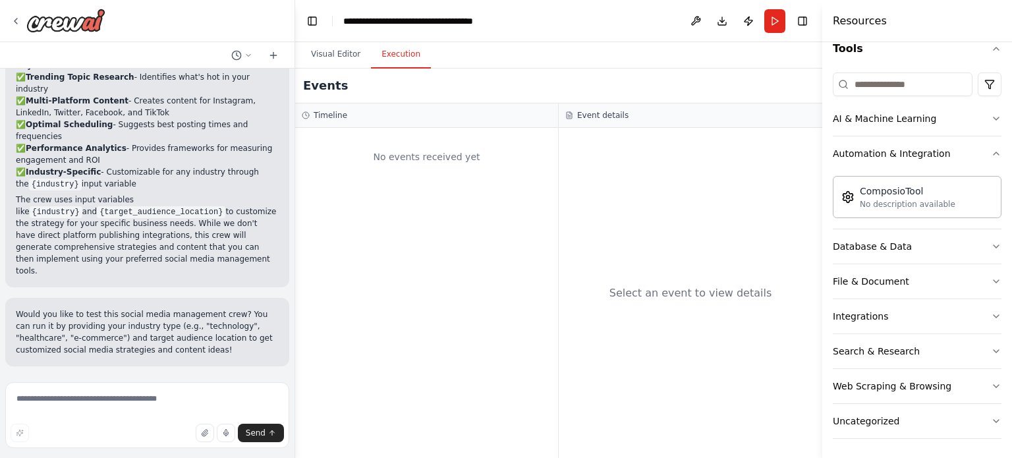
click at [416, 53] on button "Execution" at bounding box center [401, 55] width 60 height 28
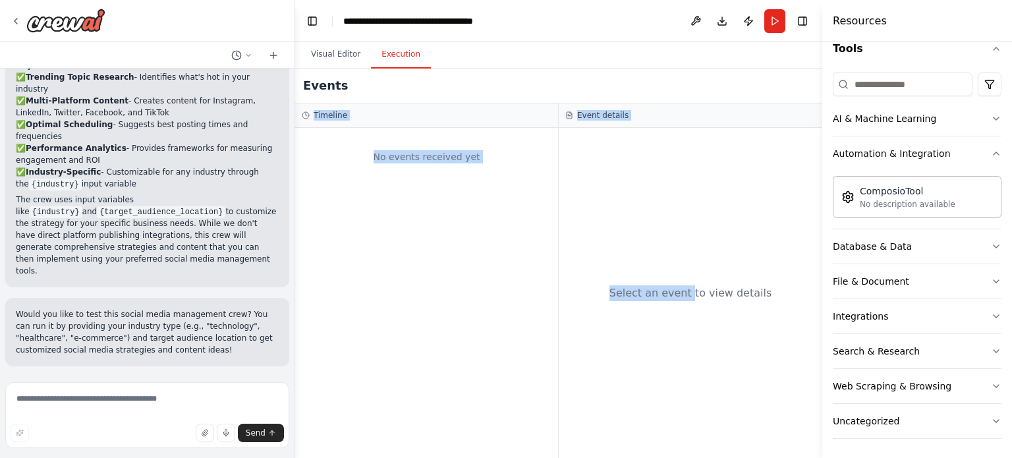
drag, startPoint x: 695, startPoint y: 226, endPoint x: 587, endPoint y: 90, distance: 174.1
click at [587, 90] on div "Events Timeline No events received yet Event details Select an event to view de…" at bounding box center [558, 264] width 527 height 390
click at [550, 226] on div "No events received yet" at bounding box center [426, 293] width 263 height 330
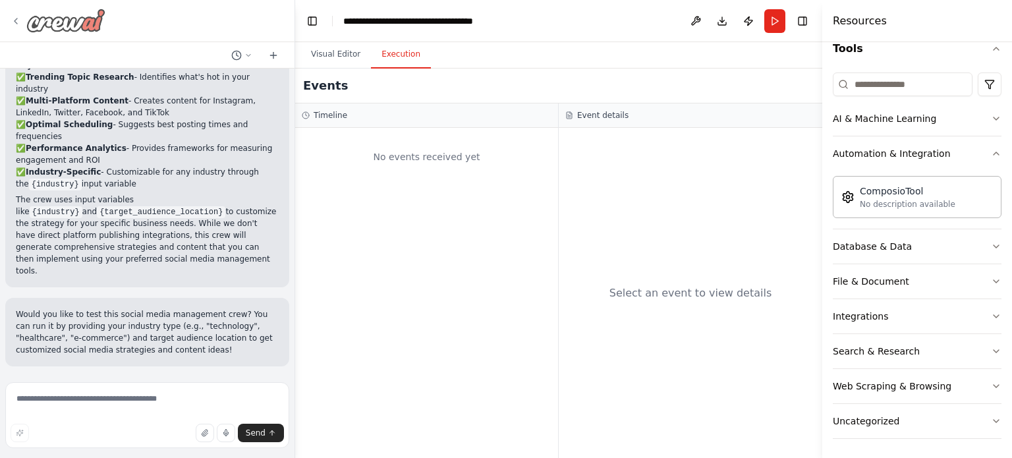
click at [16, 18] on icon at bounding box center [16, 21] width 11 height 11
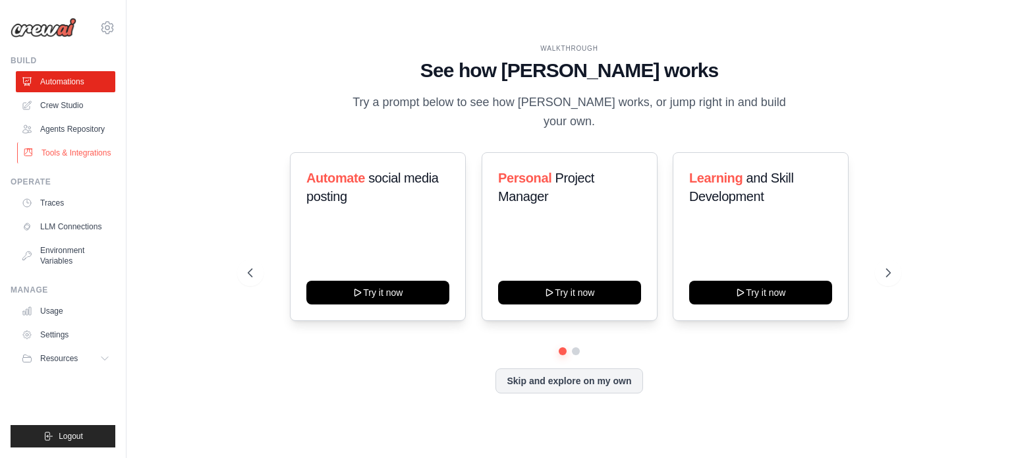
click at [80, 150] on link "Tools & Integrations" at bounding box center [67, 152] width 100 height 21
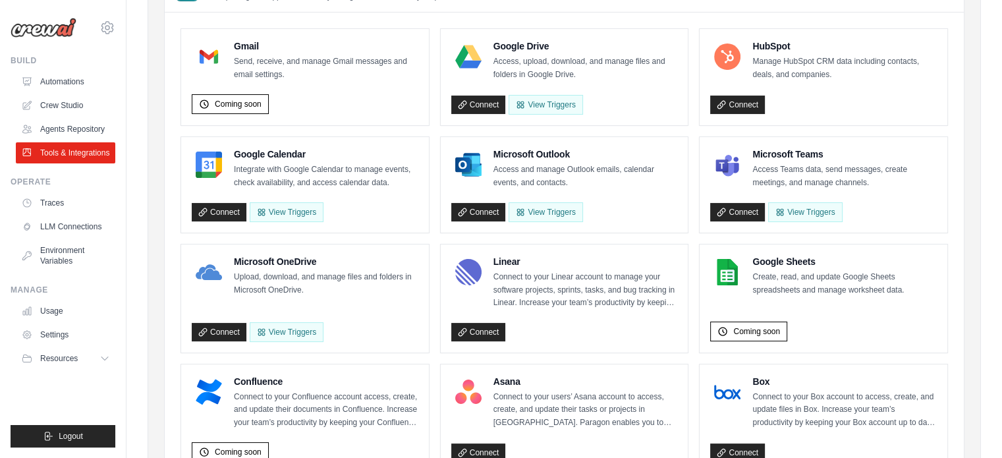
scroll to position [19, 0]
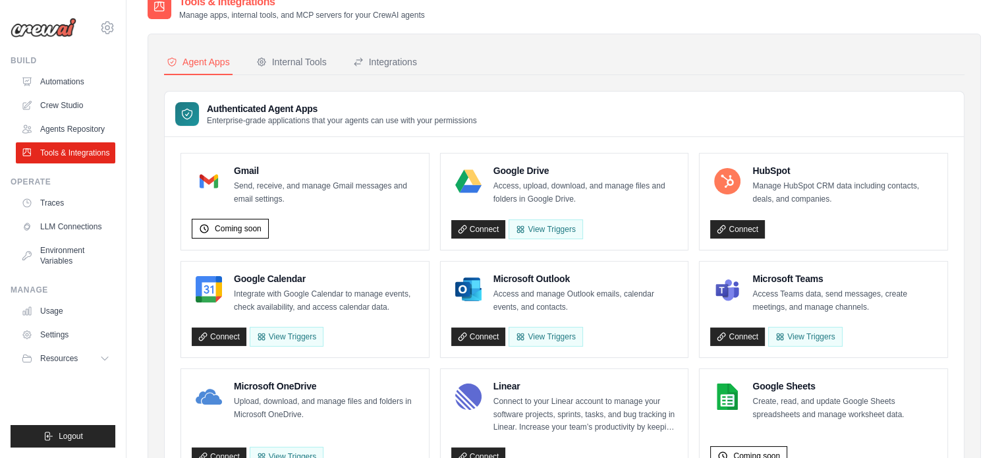
click at [268, 107] on h3 "Authenticated Agent Apps" at bounding box center [342, 108] width 270 height 13
click at [276, 60] on div "Internal Tools" at bounding box center [291, 61] width 71 height 13
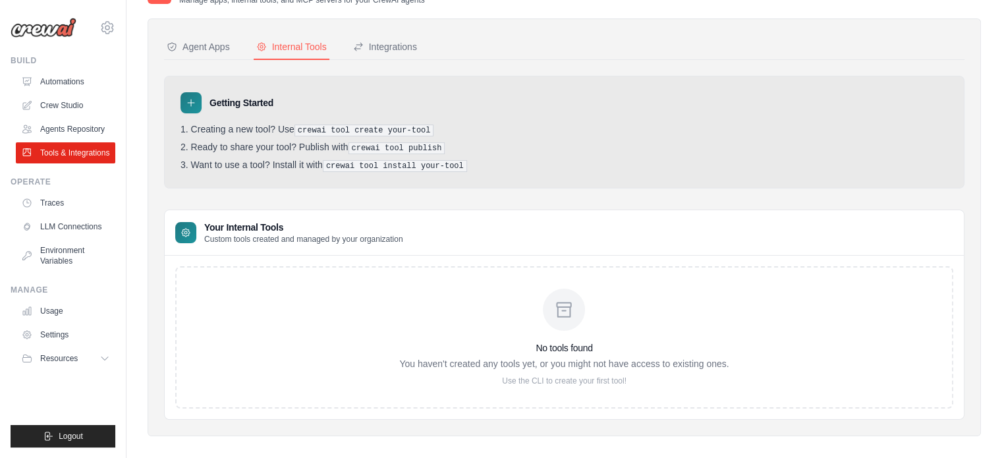
scroll to position [42, 0]
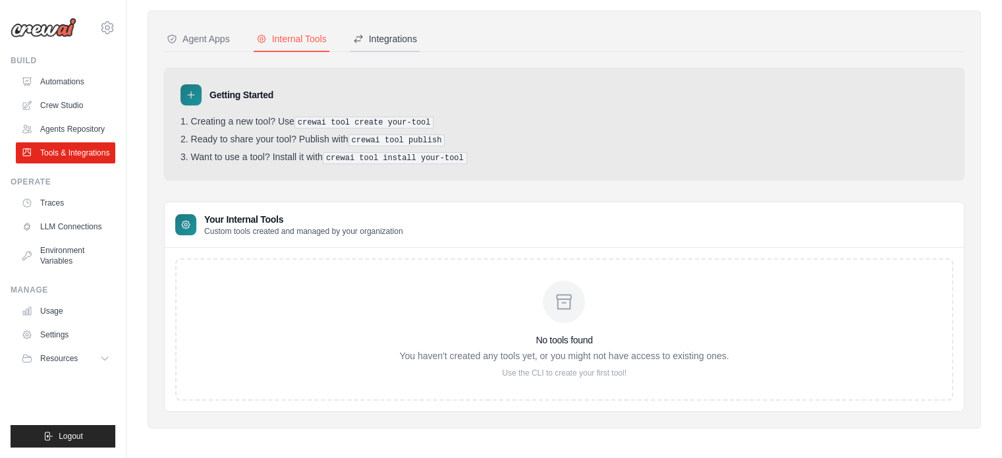
click at [387, 46] on button "Integrations" at bounding box center [385, 39] width 69 height 25
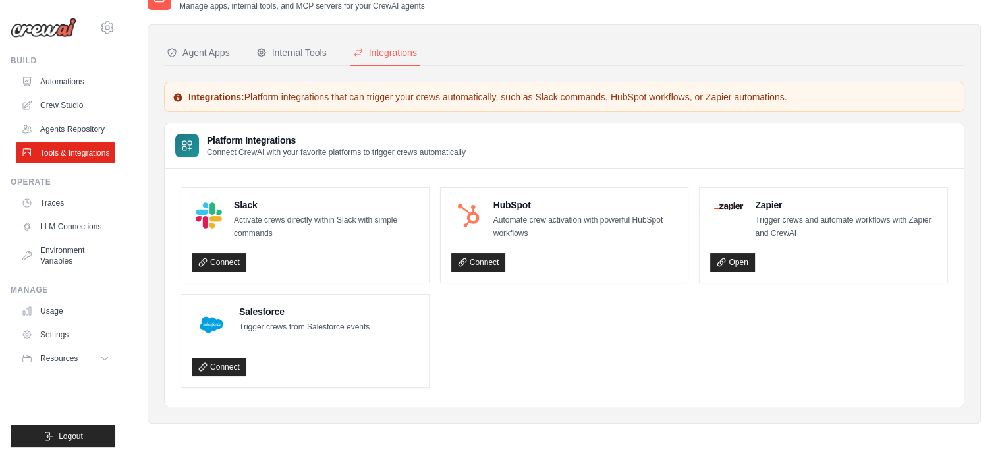
scroll to position [26, 0]
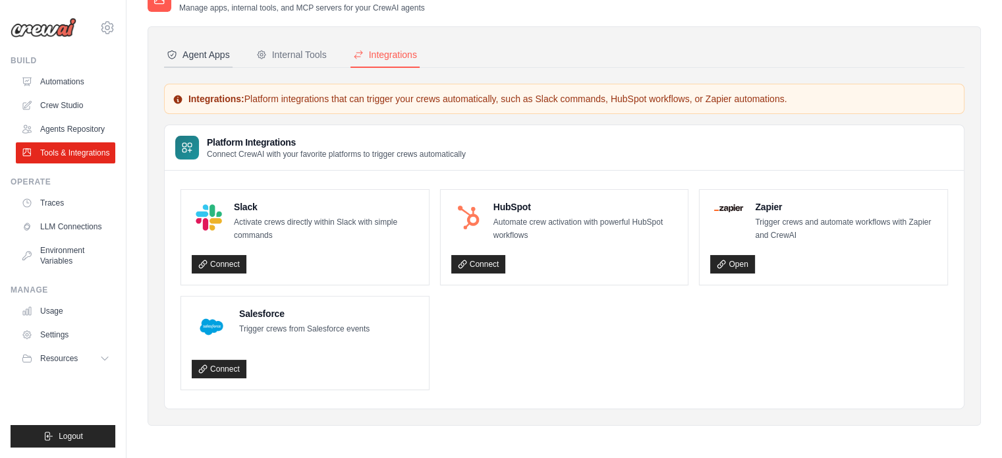
click at [217, 61] on div "Agent Apps" at bounding box center [198, 54] width 63 height 13
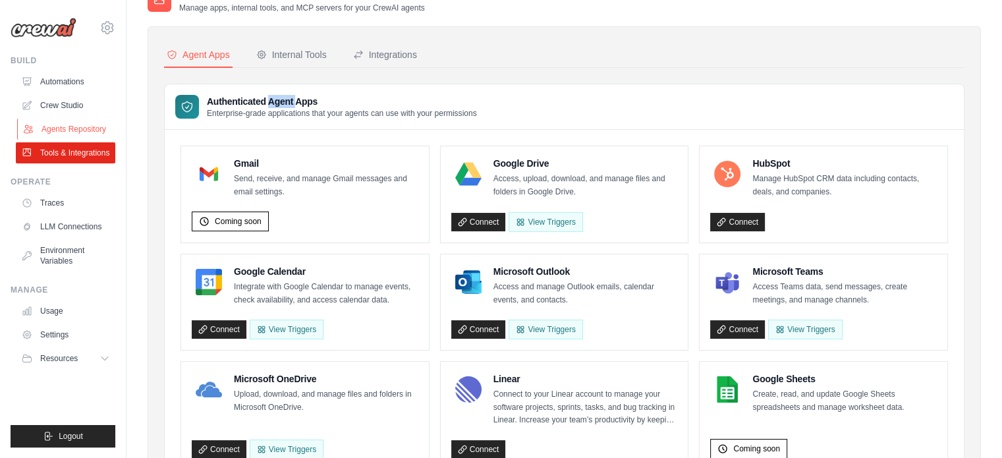
click at [53, 123] on link "Agents Repository" at bounding box center [67, 129] width 100 height 21
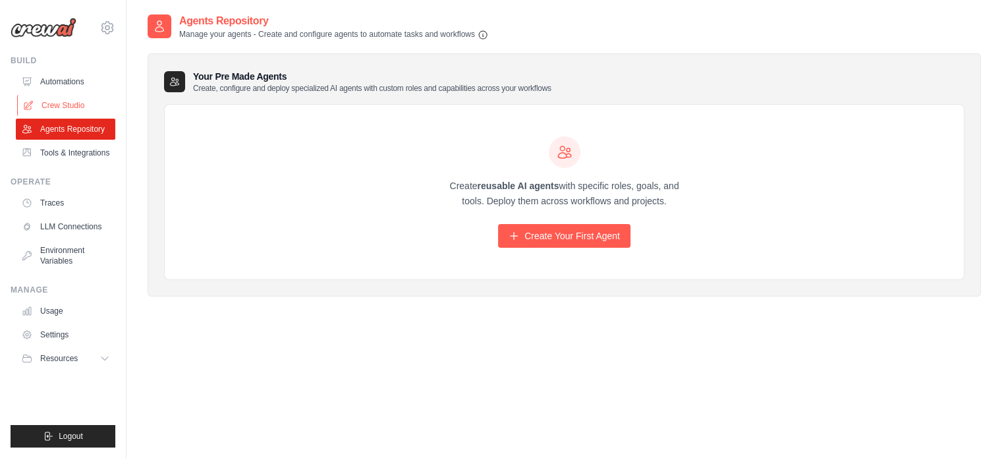
click at [66, 111] on link "Crew Studio" at bounding box center [67, 105] width 100 height 21
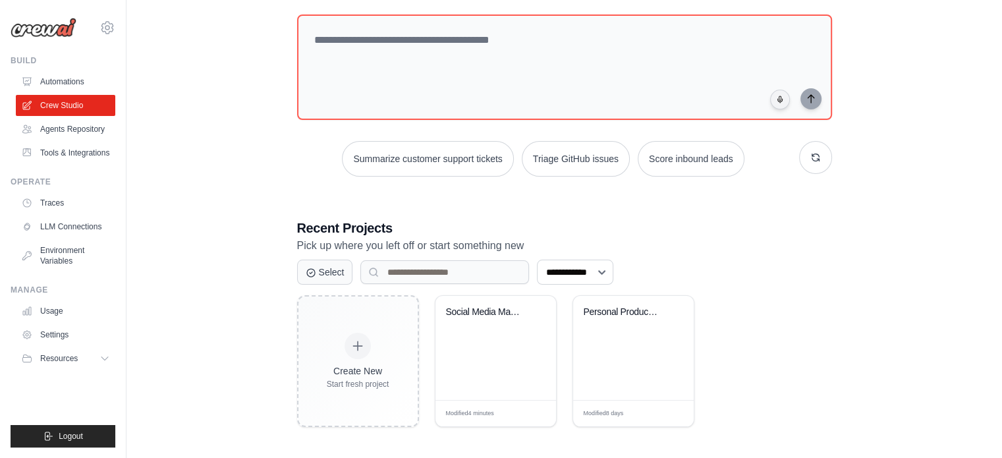
scroll to position [72, 0]
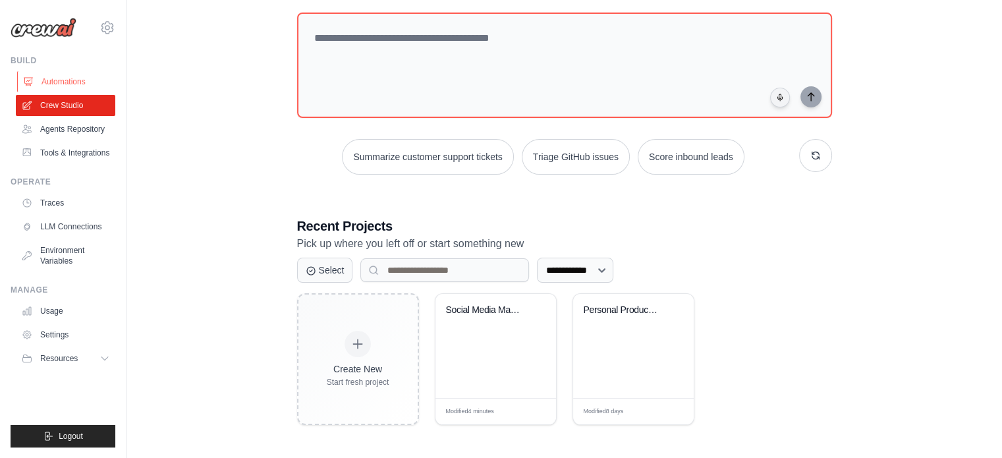
click at [61, 73] on link "Automations" at bounding box center [67, 81] width 100 height 21
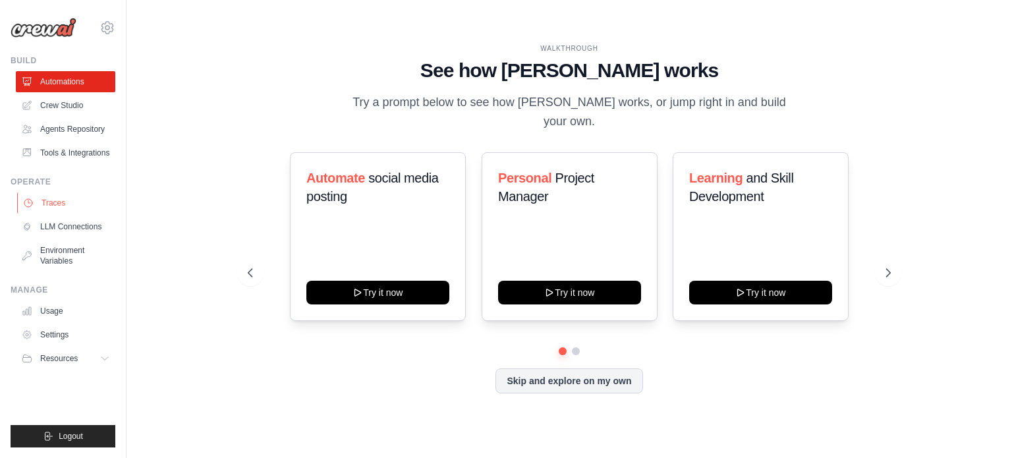
click at [82, 201] on link "Traces" at bounding box center [67, 202] width 100 height 21
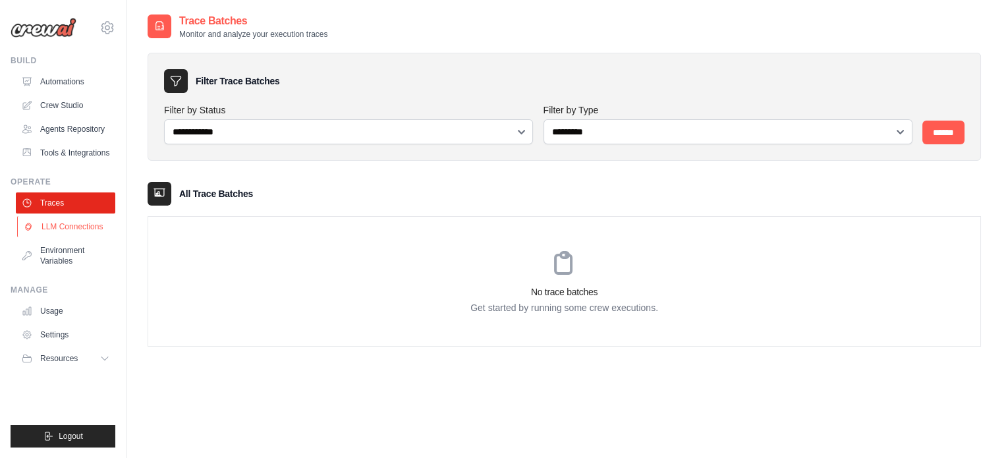
click at [84, 223] on link "LLM Connections" at bounding box center [67, 226] width 100 height 21
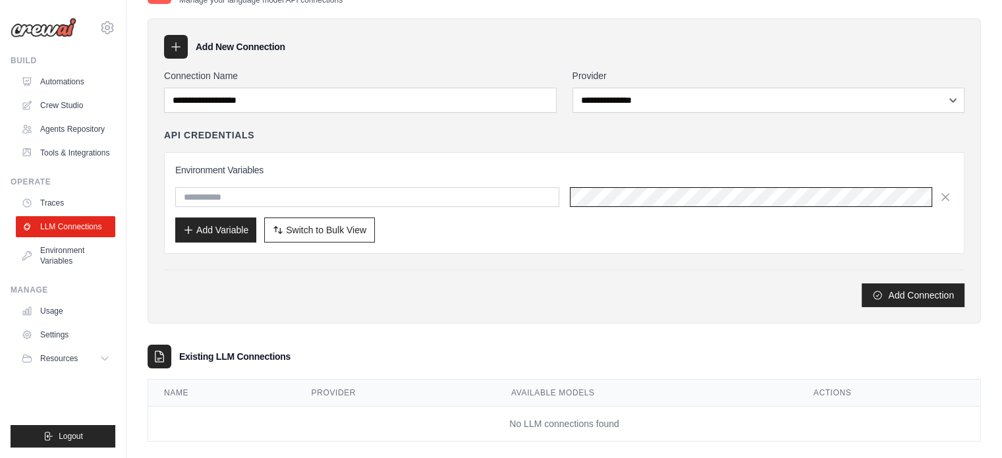
scroll to position [50, 0]
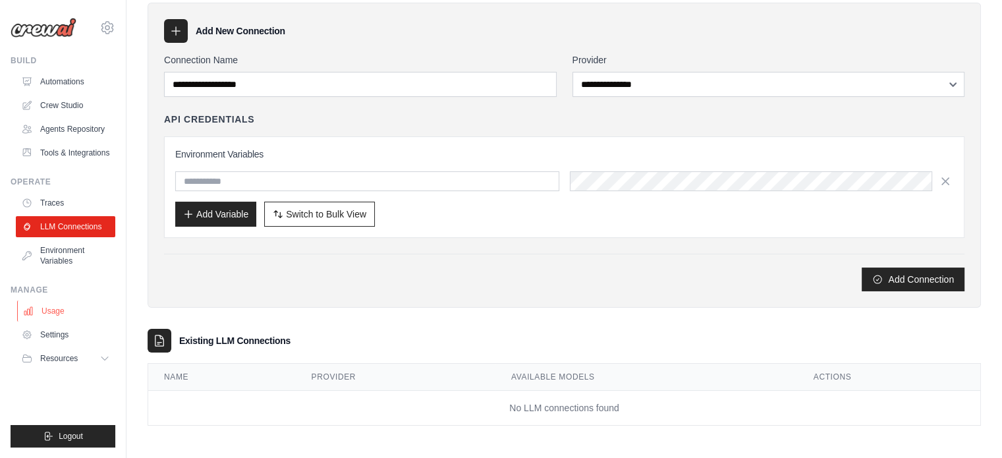
click at [79, 312] on link "Usage" at bounding box center [67, 311] width 100 height 21
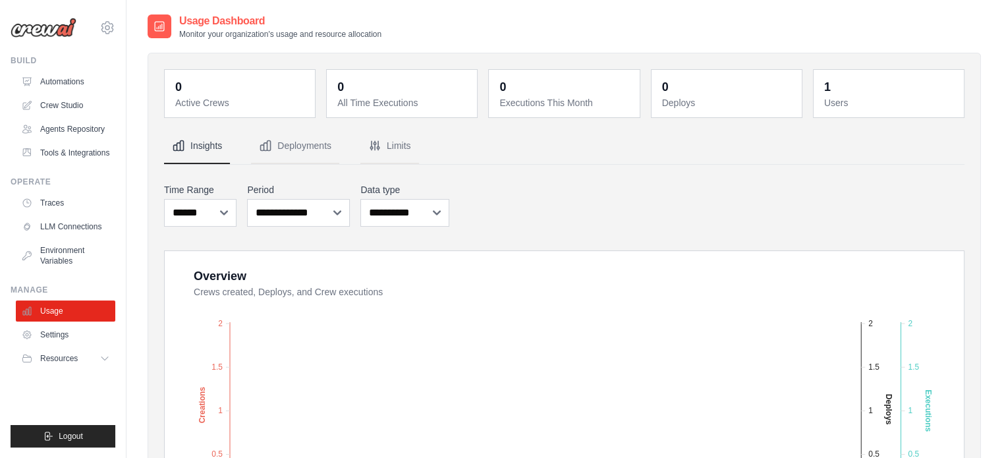
scroll to position [330, 0]
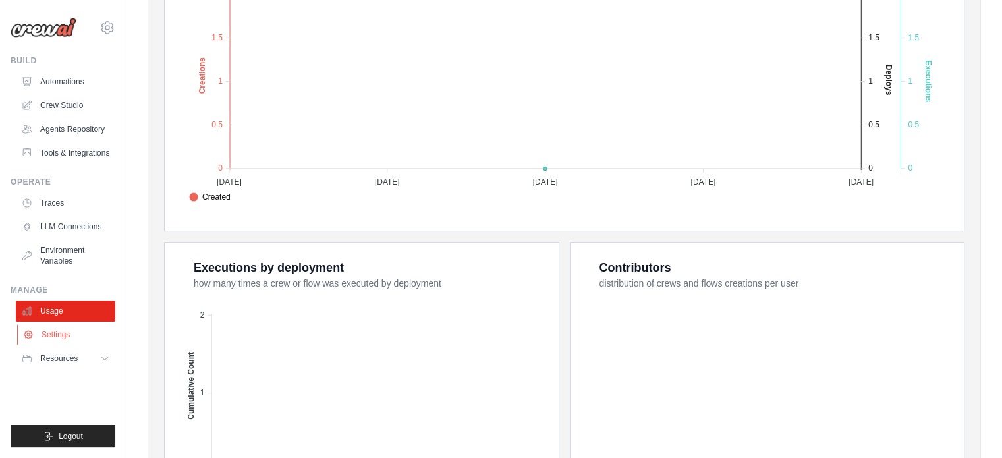
click at [93, 328] on link "Settings" at bounding box center [67, 334] width 100 height 21
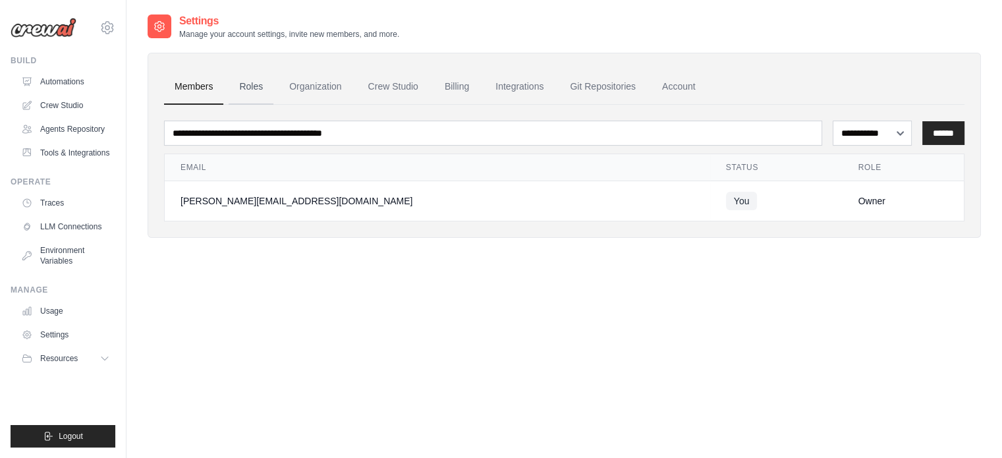
click at [247, 92] on link "Roles" at bounding box center [251, 87] width 45 height 36
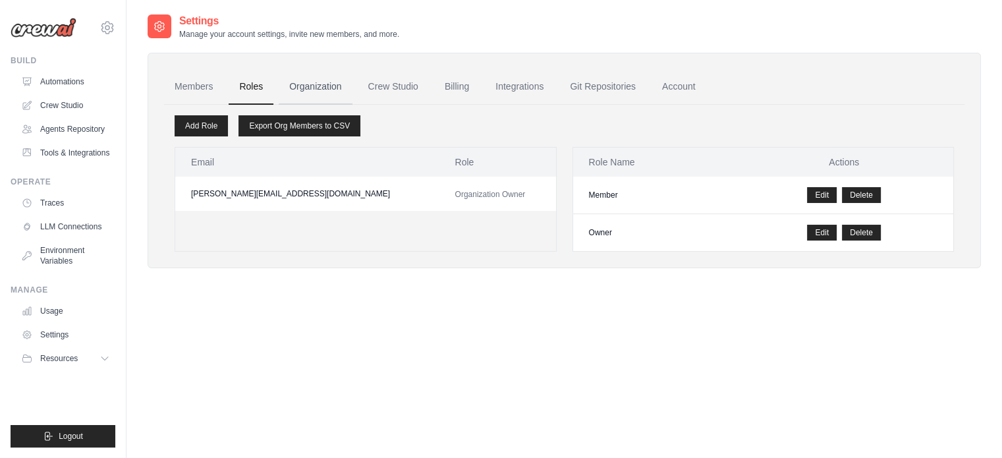
click at [309, 78] on link "Organization" at bounding box center [315, 87] width 73 height 36
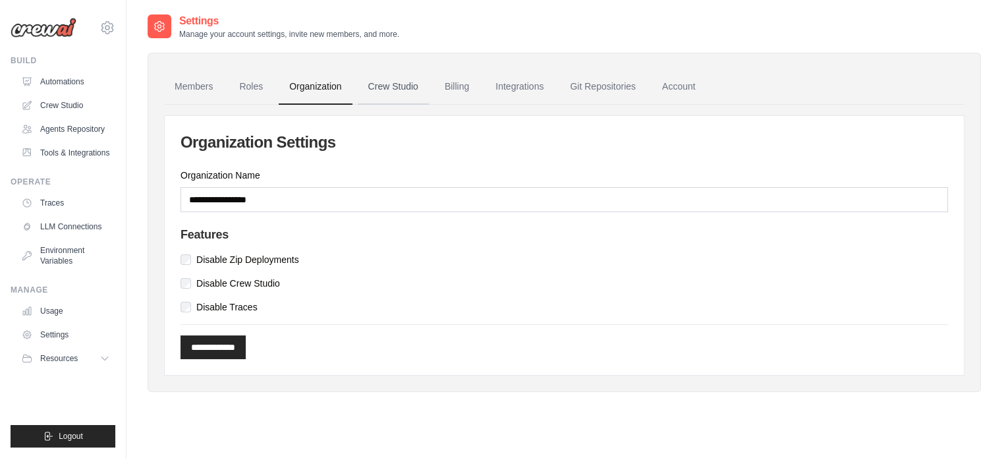
click at [397, 77] on link "Crew Studio" at bounding box center [393, 87] width 71 height 36
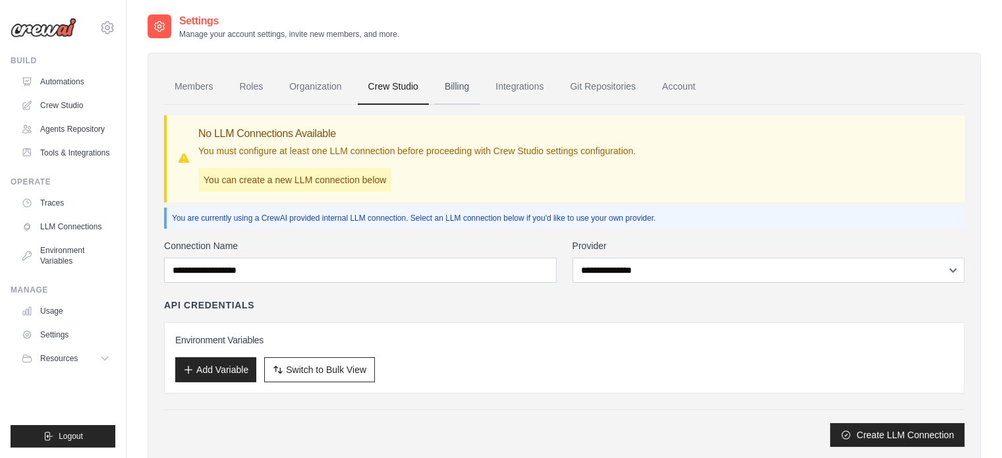
click at [468, 93] on link "Billing" at bounding box center [456, 87] width 45 height 36
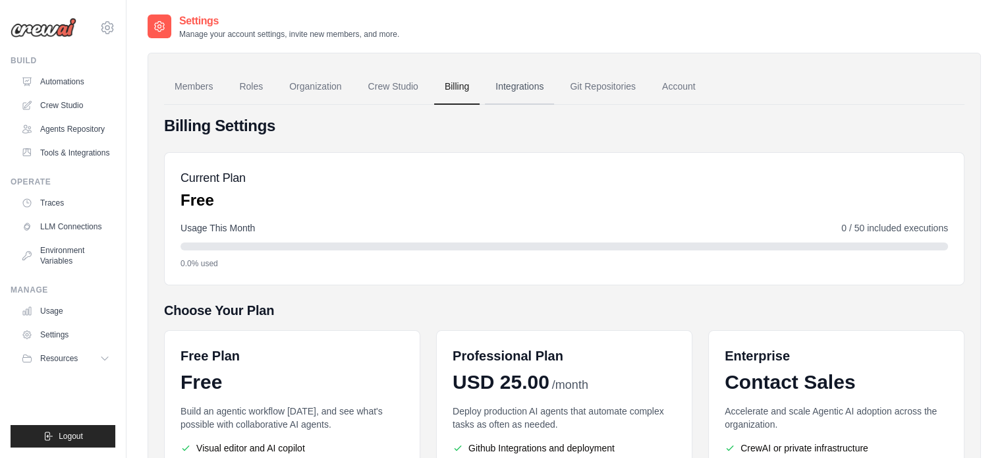
click at [523, 76] on link "Integrations" at bounding box center [519, 87] width 69 height 36
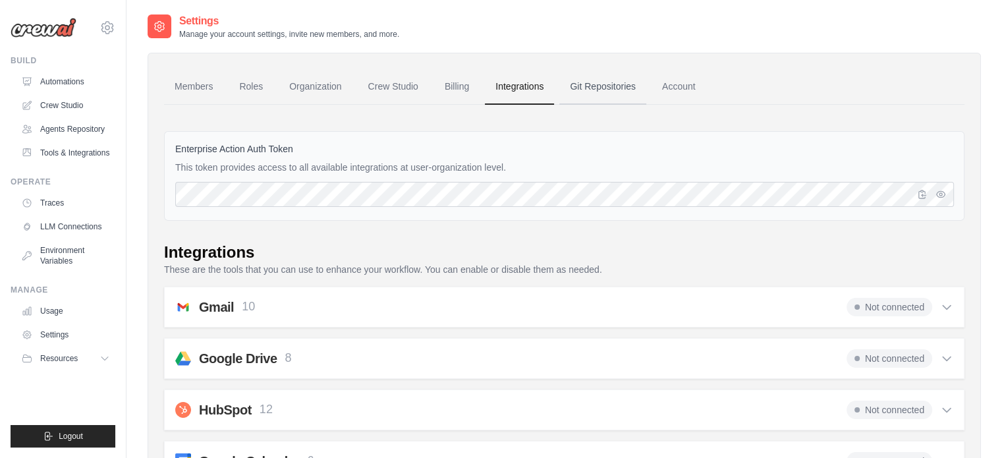
click at [583, 92] on link "Git Repositories" at bounding box center [603, 87] width 87 height 36
click at [691, 88] on link "Account" at bounding box center [679, 87] width 55 height 36
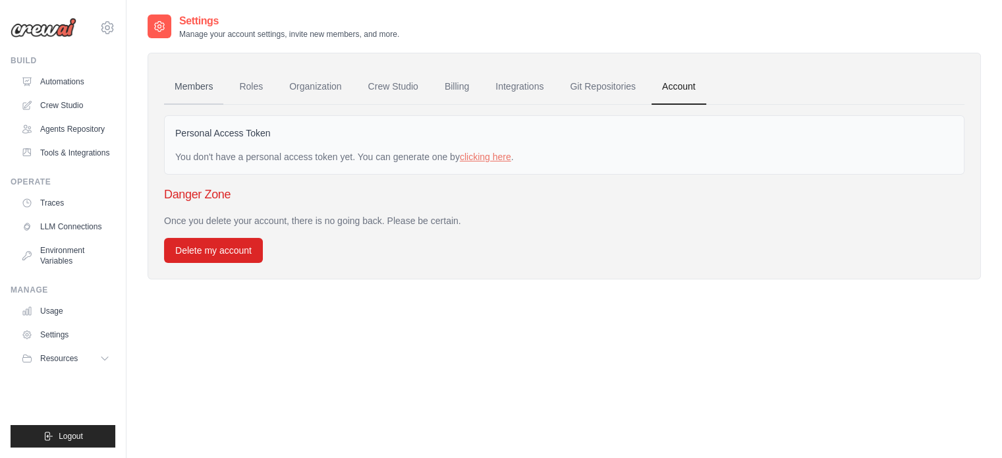
click at [199, 86] on link "Members" at bounding box center [193, 87] width 59 height 36
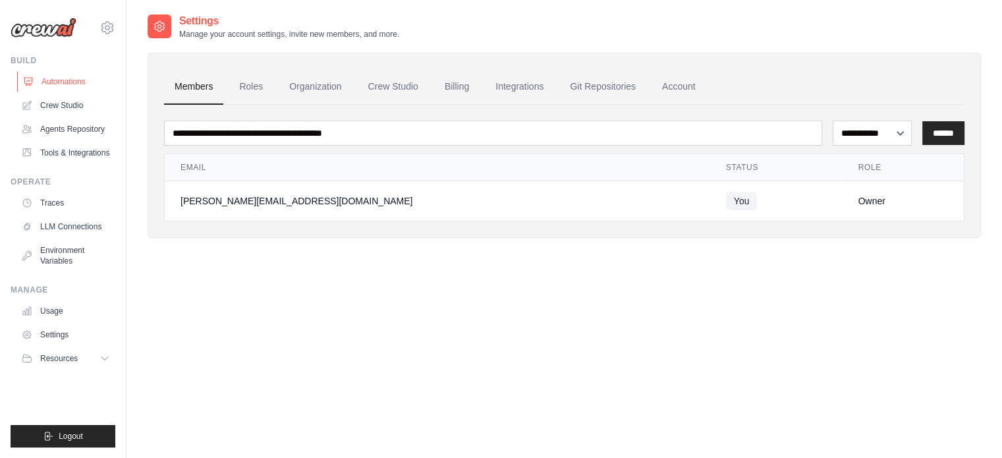
click at [58, 88] on link "Automations" at bounding box center [67, 81] width 100 height 21
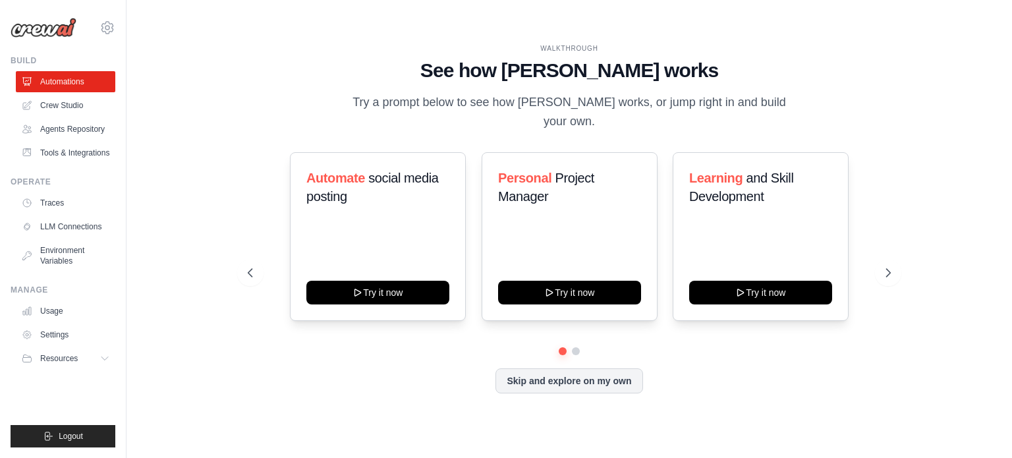
click at [108, 30] on icon at bounding box center [108, 28] width 16 height 16
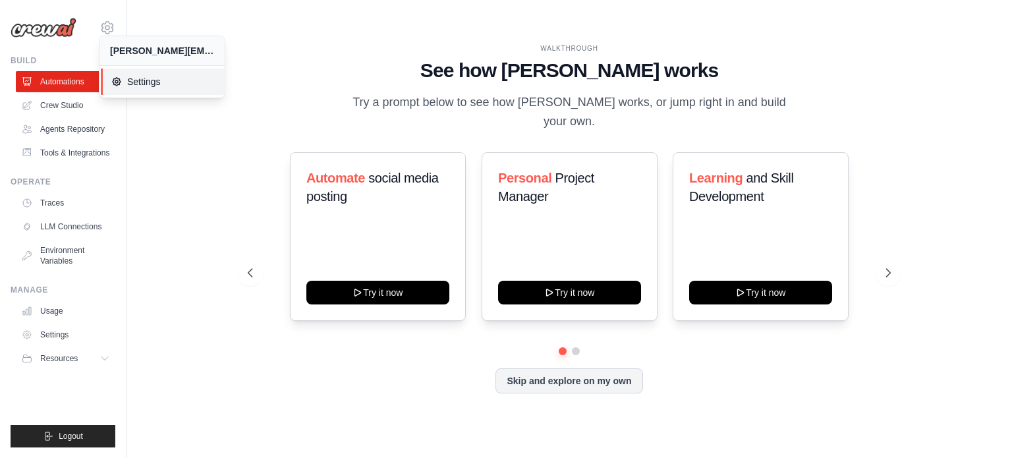
click at [130, 75] on span "Settings" at bounding box center [163, 81] width 104 height 13
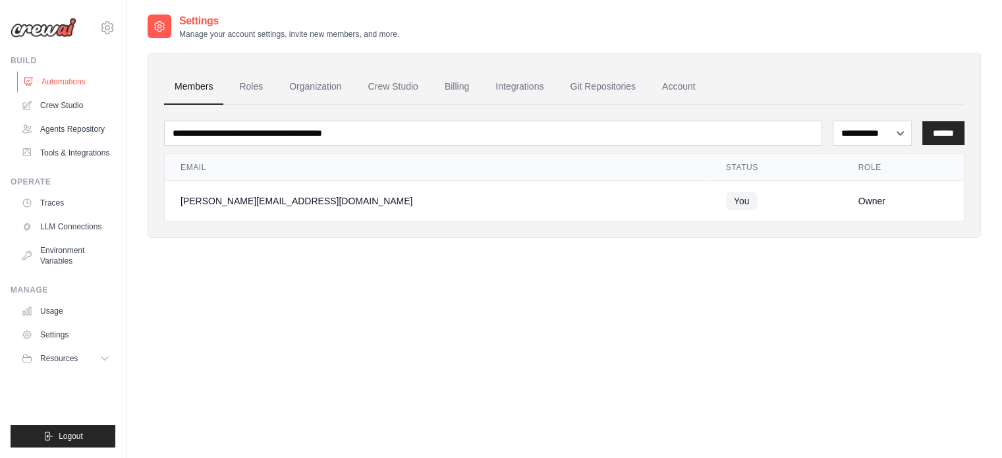
click at [67, 89] on link "Automations" at bounding box center [67, 81] width 100 height 21
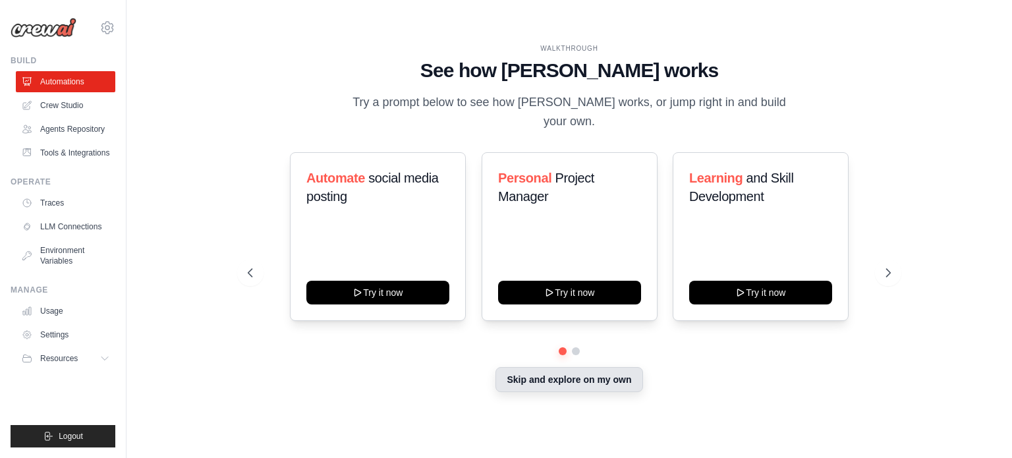
click at [557, 372] on button "Skip and explore on my own" at bounding box center [569, 379] width 147 height 25
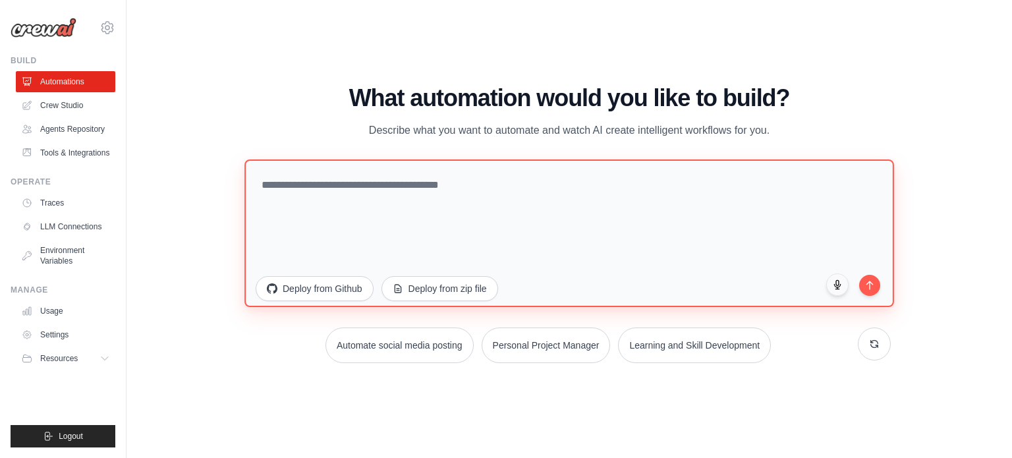
click at [417, 235] on textarea at bounding box center [570, 233] width 650 height 148
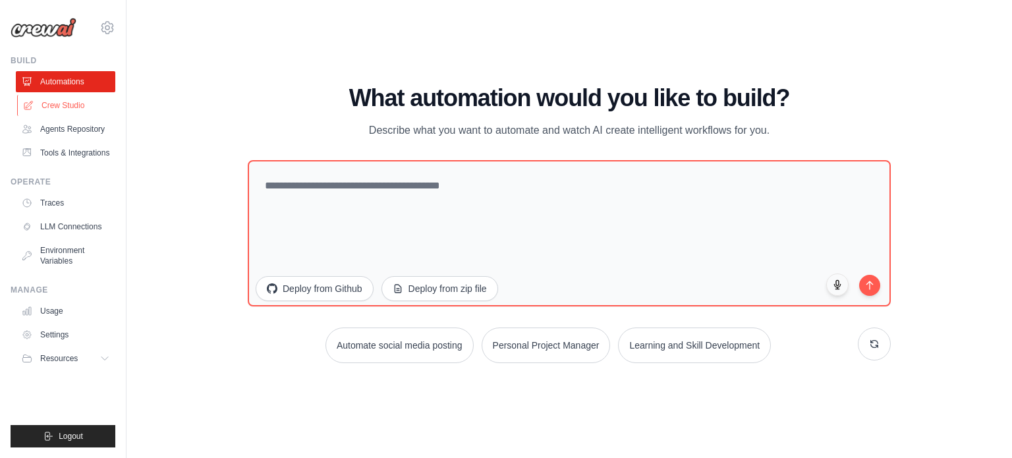
click at [38, 103] on link "Crew Studio" at bounding box center [67, 105] width 100 height 21
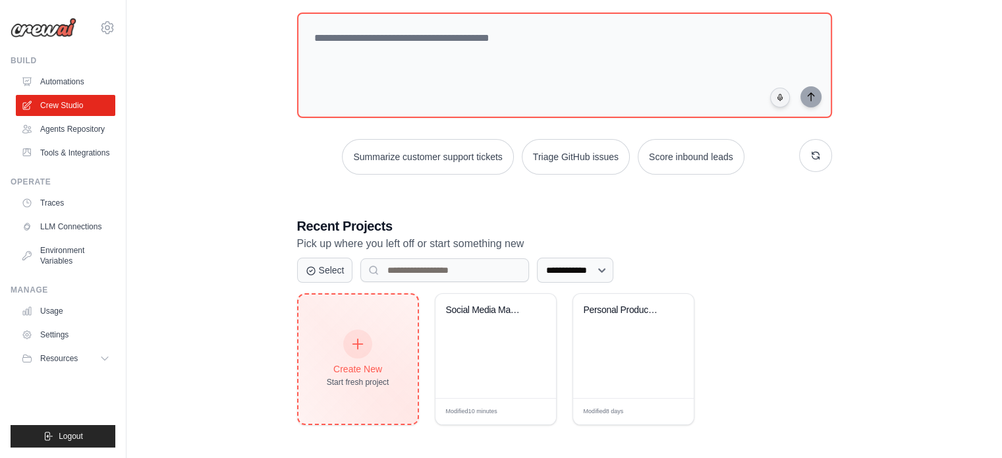
click at [357, 344] on icon at bounding box center [358, 344] width 10 height 10
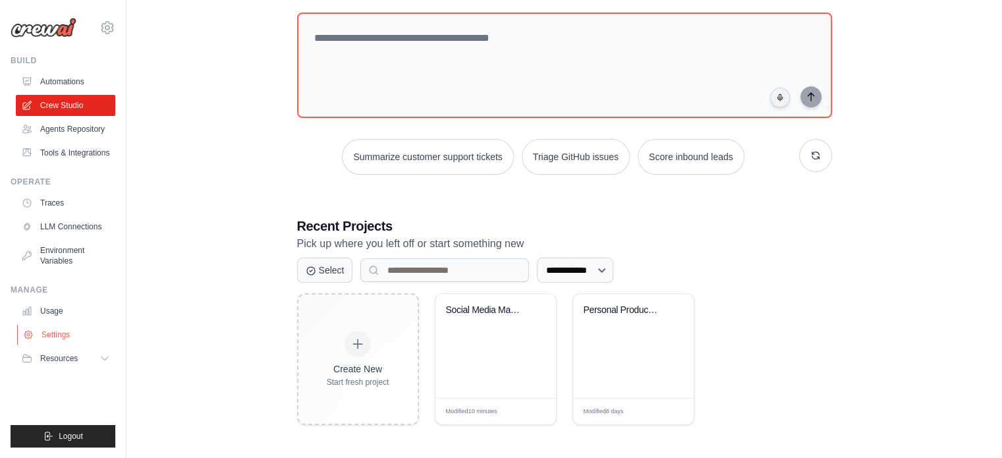
click at [69, 336] on link "Settings" at bounding box center [67, 334] width 100 height 21
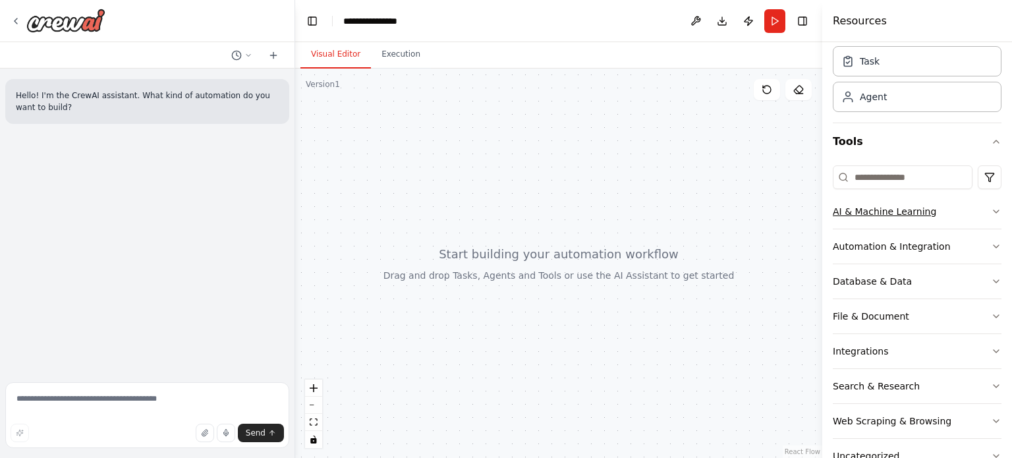
scroll to position [66, 0]
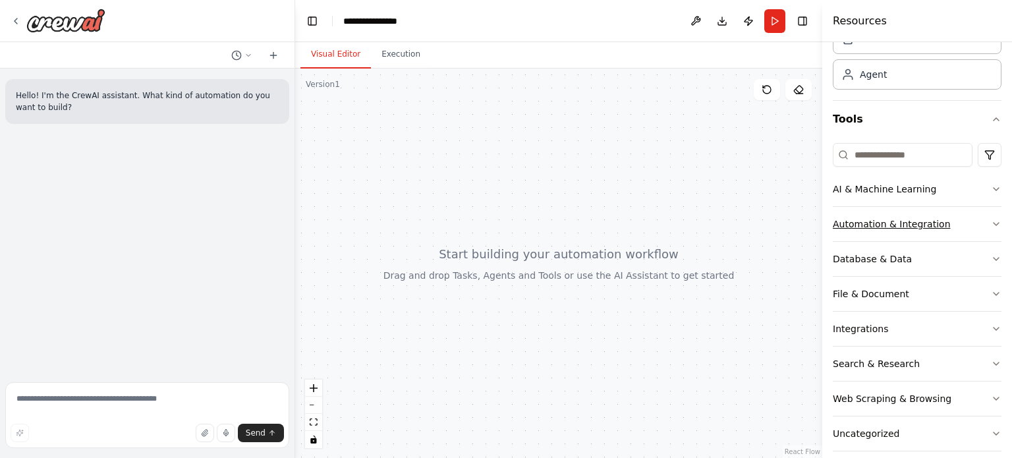
click at [975, 229] on button "Automation & Integration" at bounding box center [917, 224] width 169 height 34
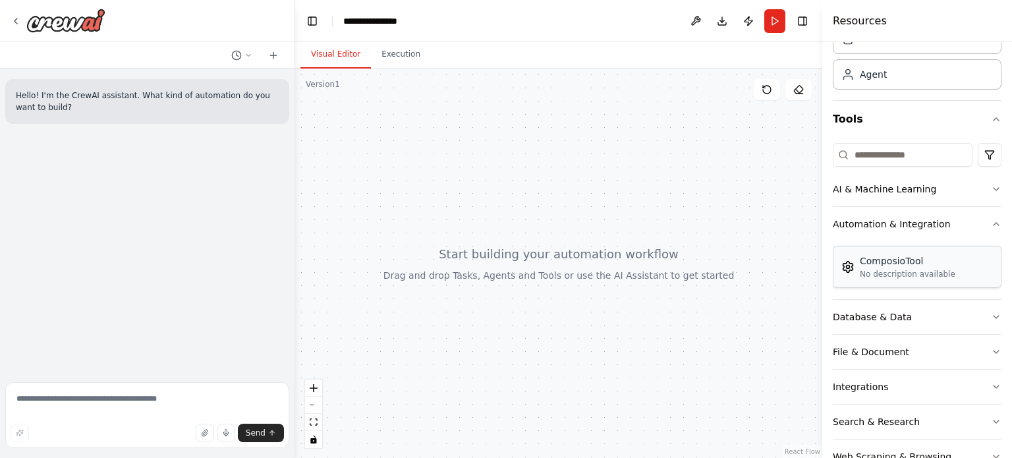
click at [904, 279] on div "ComposioTool No description available" at bounding box center [917, 267] width 169 height 42
click at [983, 198] on button "AI & Machine Learning" at bounding box center [917, 189] width 169 height 34
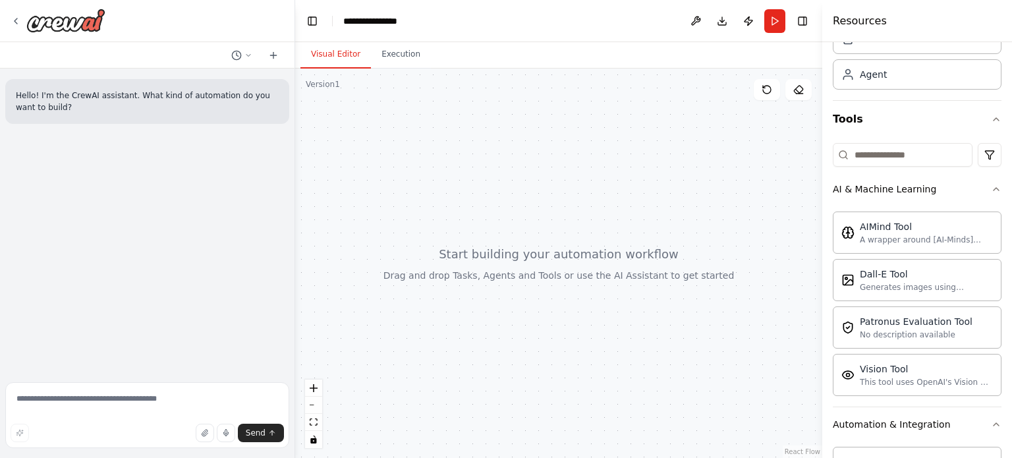
click at [993, 193] on div "Crew Task Agent Tools AI & Machine Learning AIMind Tool A wrapper around [AI-Mi…" at bounding box center [918, 250] width 190 height 416
click at [991, 185] on icon "button" at bounding box center [996, 189] width 11 height 11
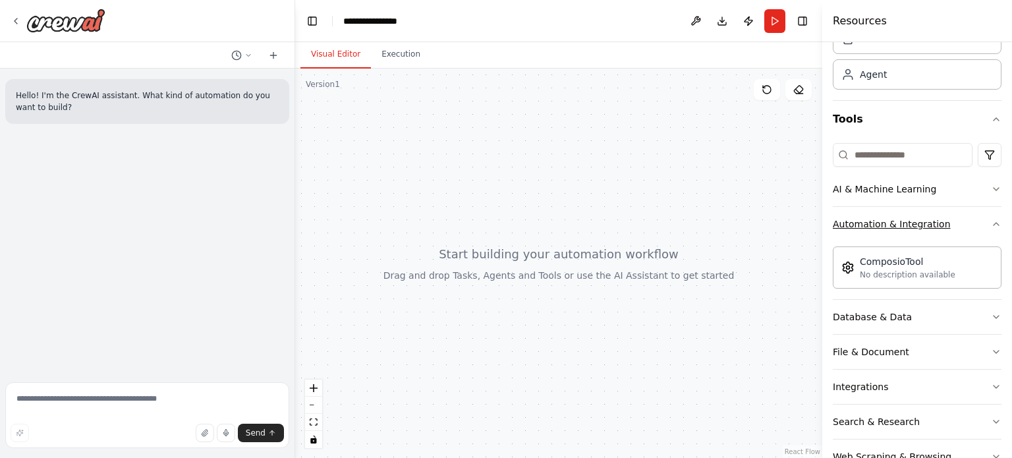
click at [991, 228] on icon "button" at bounding box center [996, 224] width 11 height 11
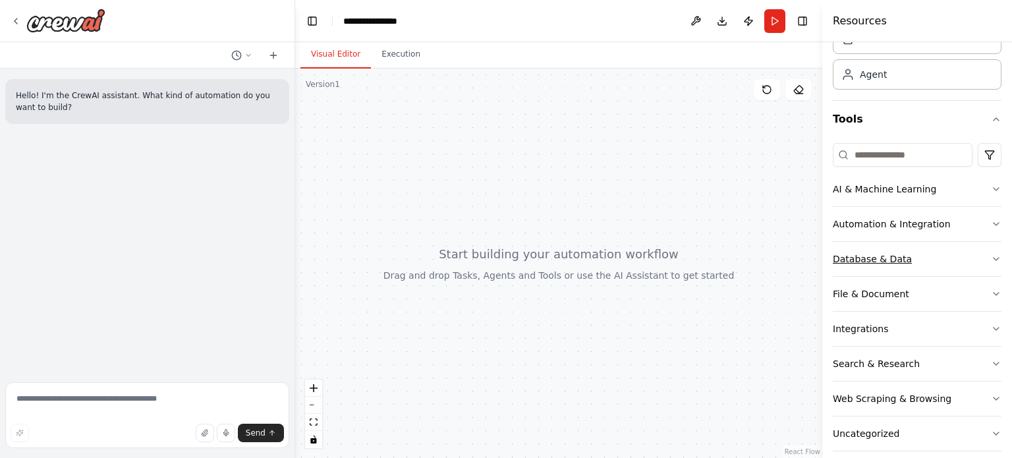
click at [973, 268] on button "Database & Data" at bounding box center [917, 259] width 169 height 34
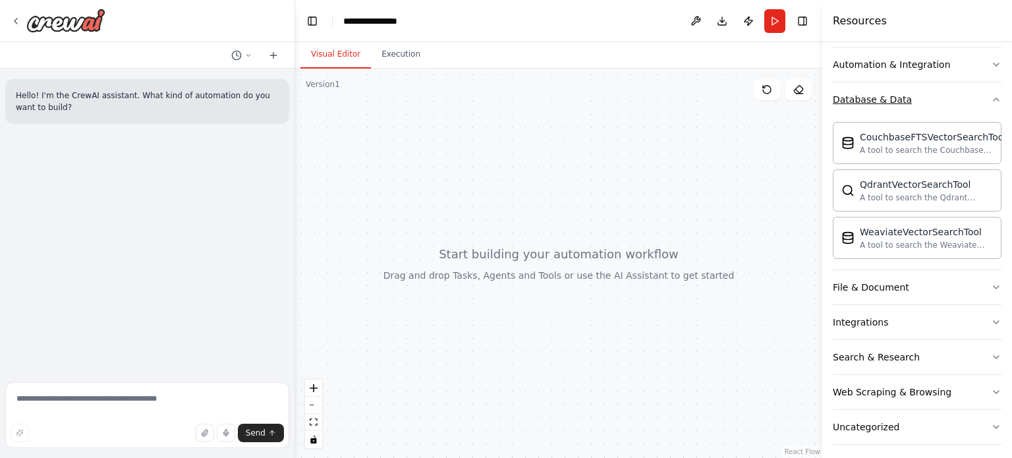
scroll to position [231, 0]
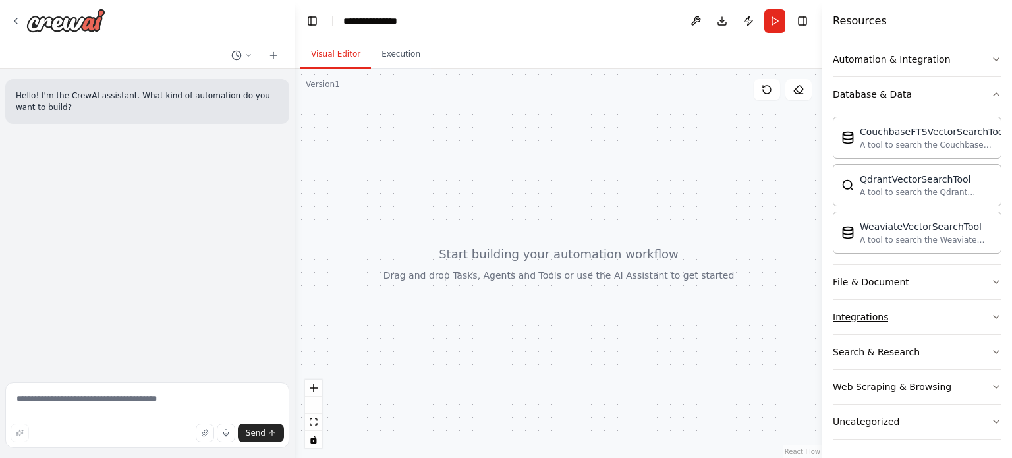
click at [967, 321] on button "Integrations" at bounding box center [917, 317] width 169 height 34
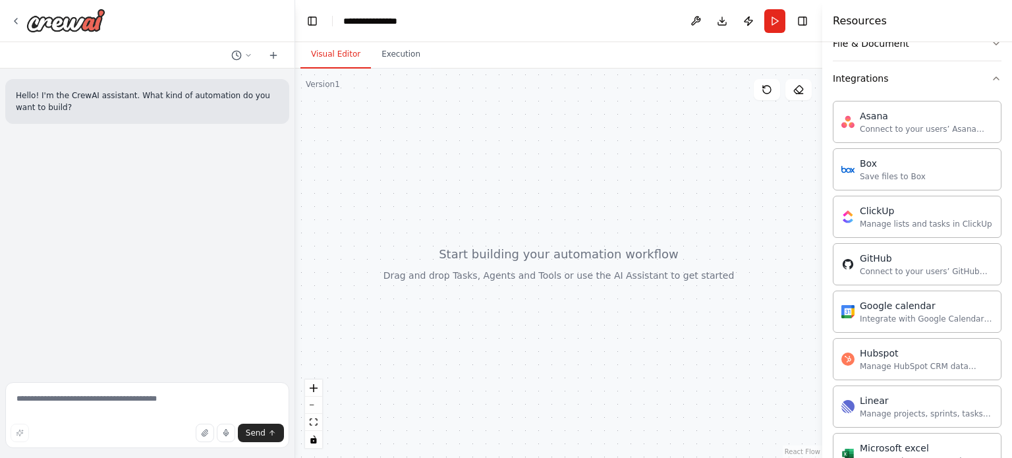
scroll to position [0, 0]
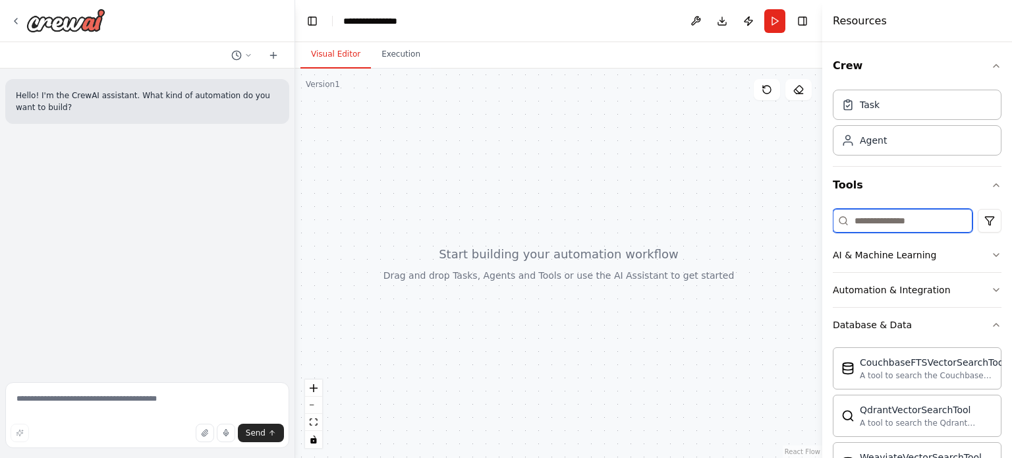
click at [905, 223] on input at bounding box center [903, 221] width 140 height 24
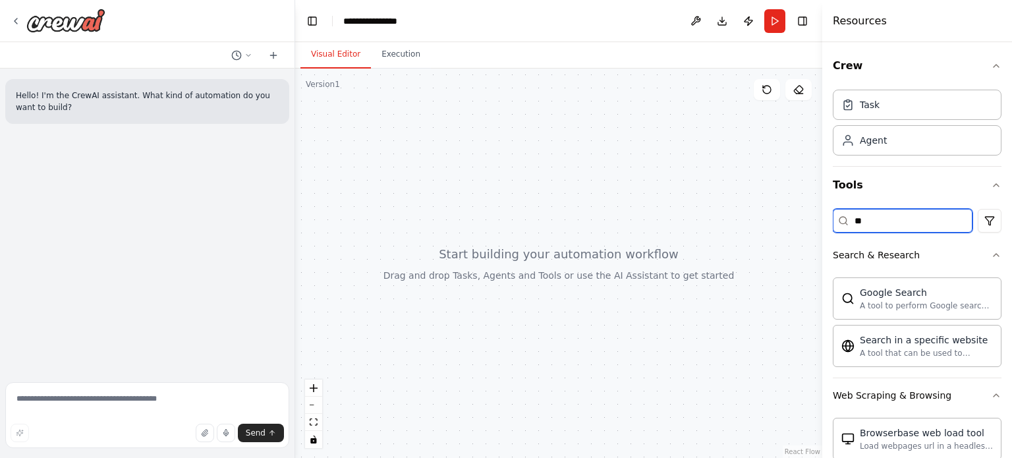
type input "*"
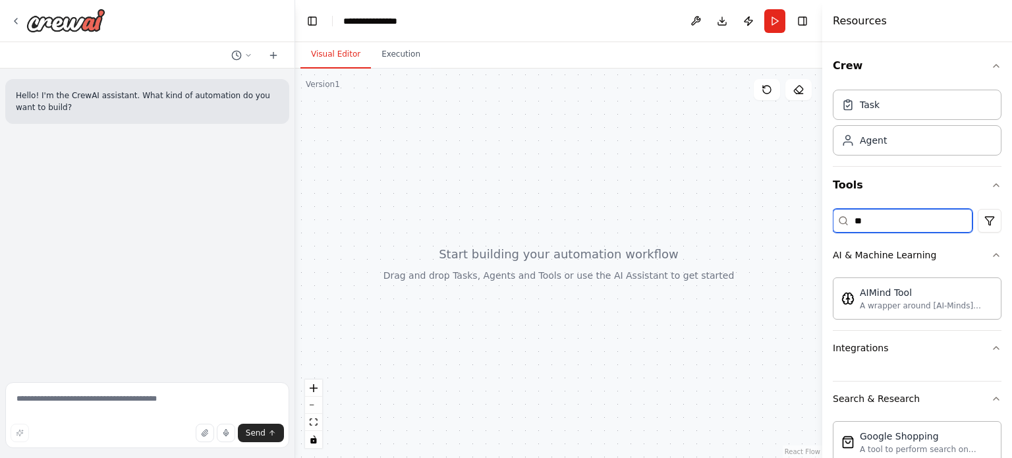
type input "*"
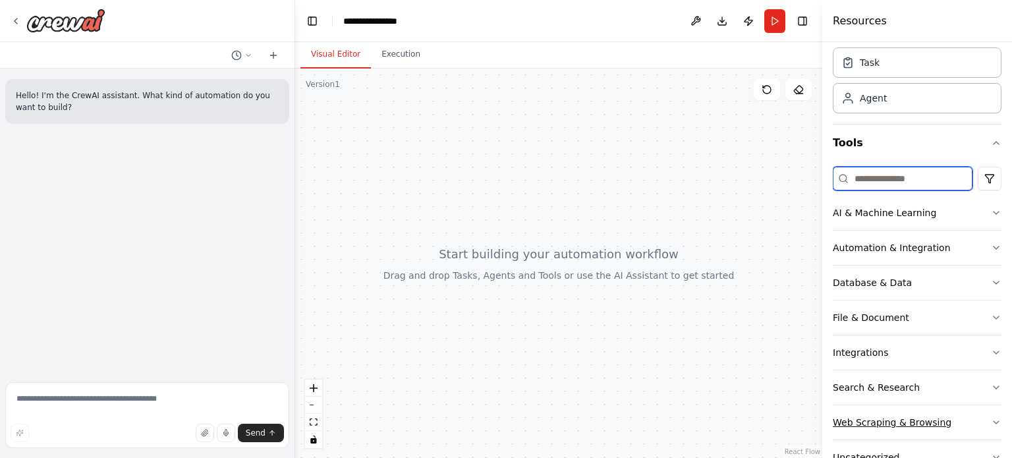
scroll to position [78, 0]
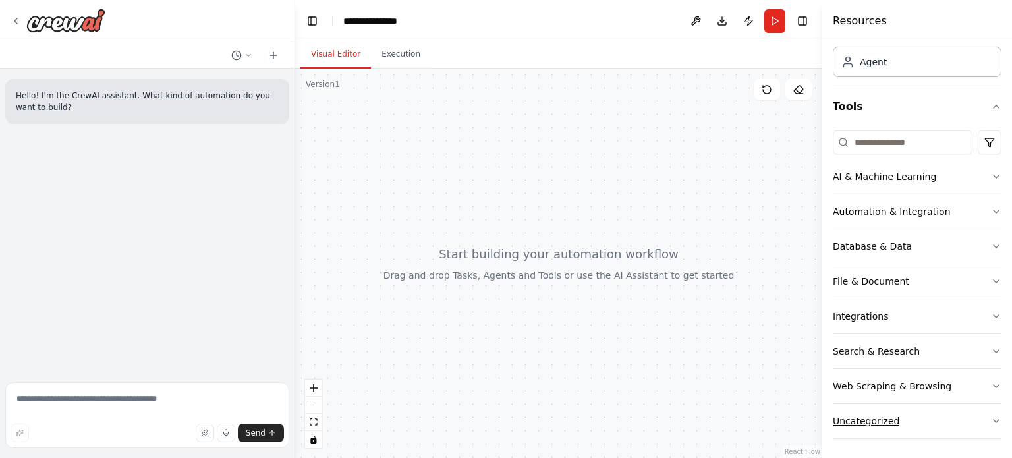
click at [947, 424] on button "Uncategorized" at bounding box center [917, 421] width 169 height 34
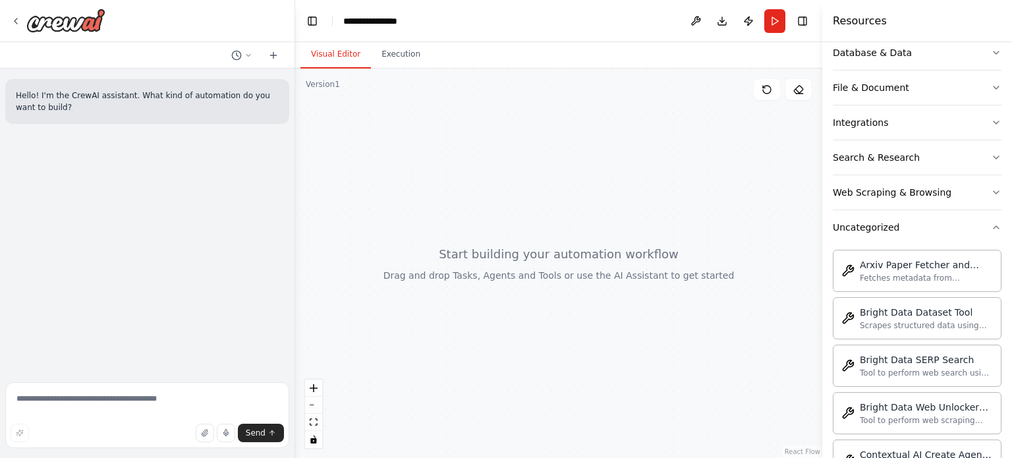
scroll to position [185, 0]
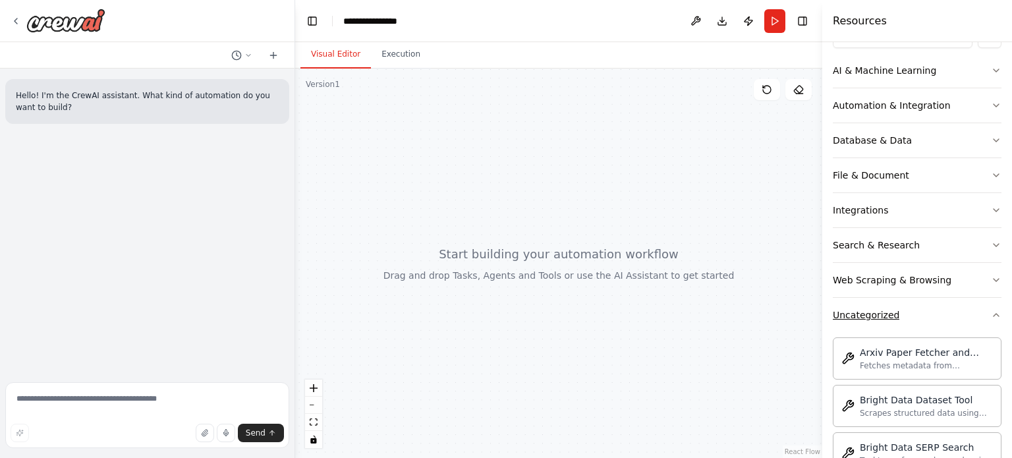
click at [991, 312] on icon "button" at bounding box center [996, 315] width 11 height 11
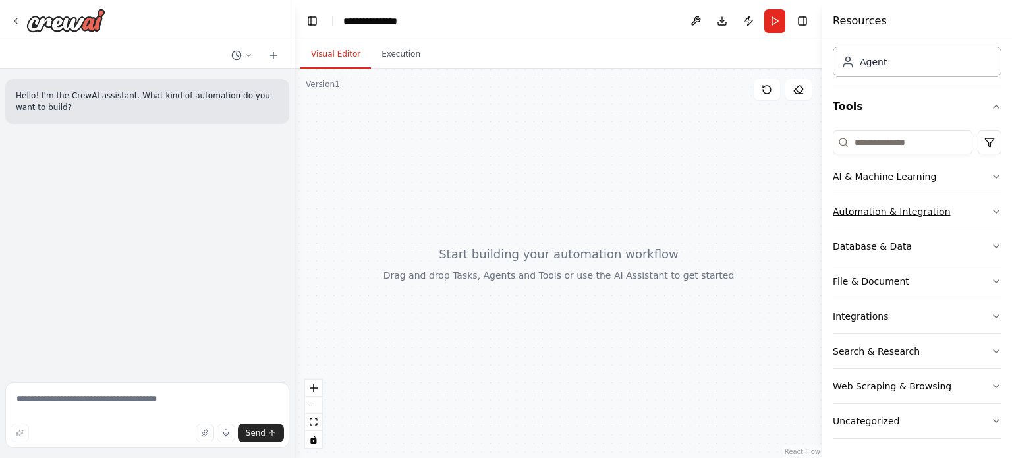
click at [978, 213] on button "Automation & Integration" at bounding box center [917, 211] width 169 height 34
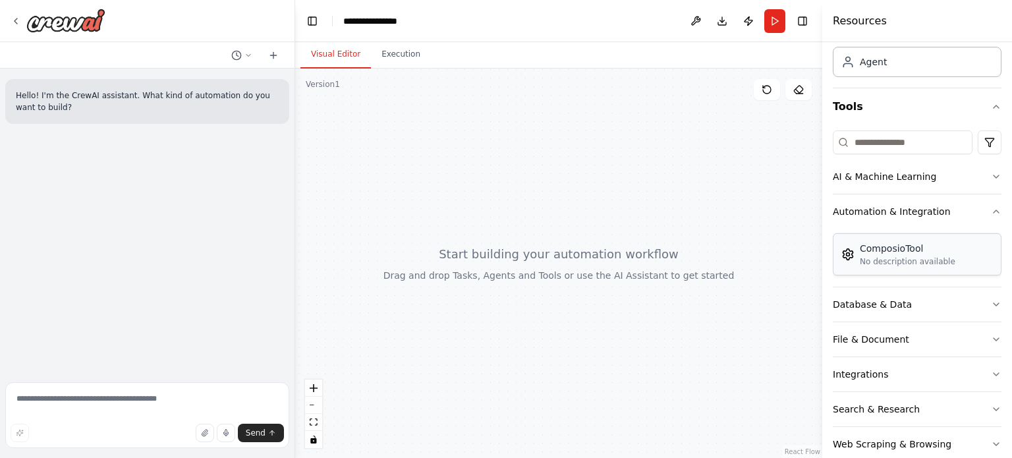
click at [962, 242] on div "ComposioTool No description available" at bounding box center [917, 254] width 169 height 42
click at [888, 260] on div "No description available" at bounding box center [908, 261] width 96 height 11
click at [851, 257] on img at bounding box center [848, 254] width 13 height 13
click at [970, 192] on button "AI & Machine Learning" at bounding box center [917, 177] width 169 height 34
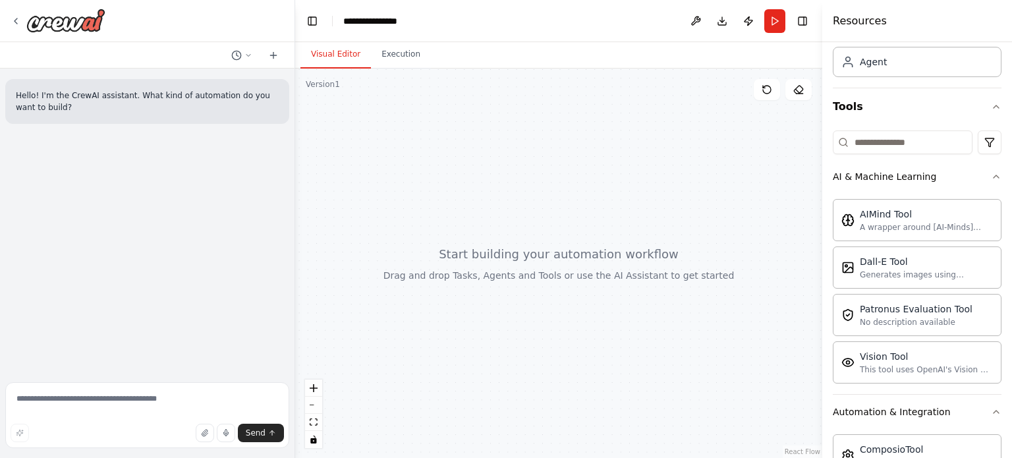
click at [904, 382] on div "AIMind Tool A wrapper around [AI-Minds](https://mindsdb.com/minds). Useful for …" at bounding box center [917, 294] width 169 height 200
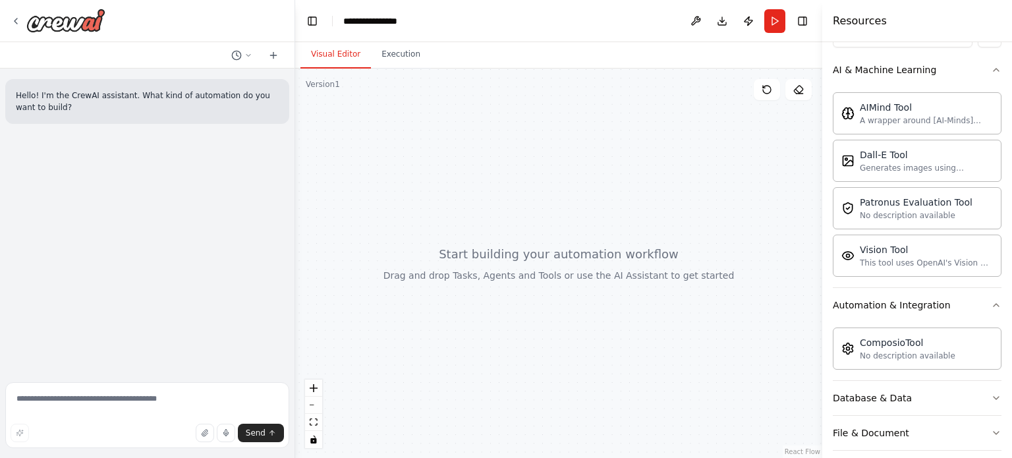
scroll to position [276, 0]
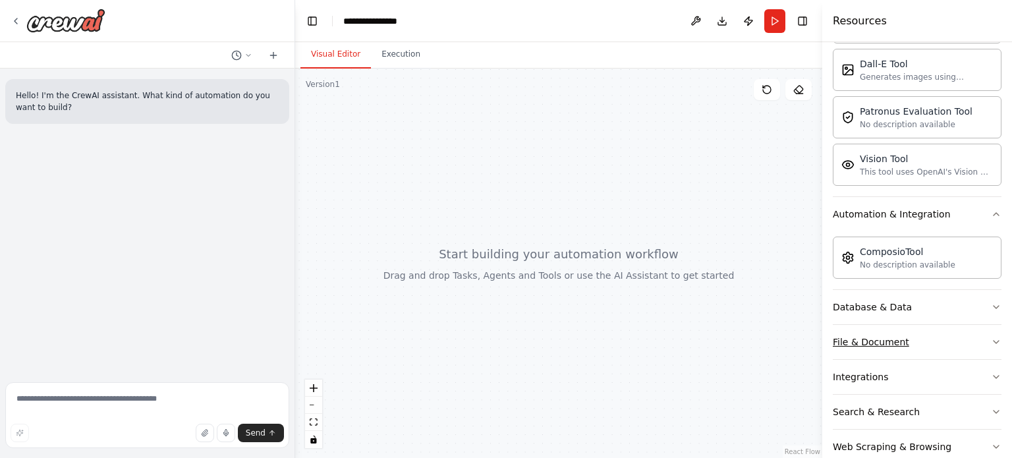
click at [902, 337] on div "File & Document" at bounding box center [871, 341] width 76 height 13
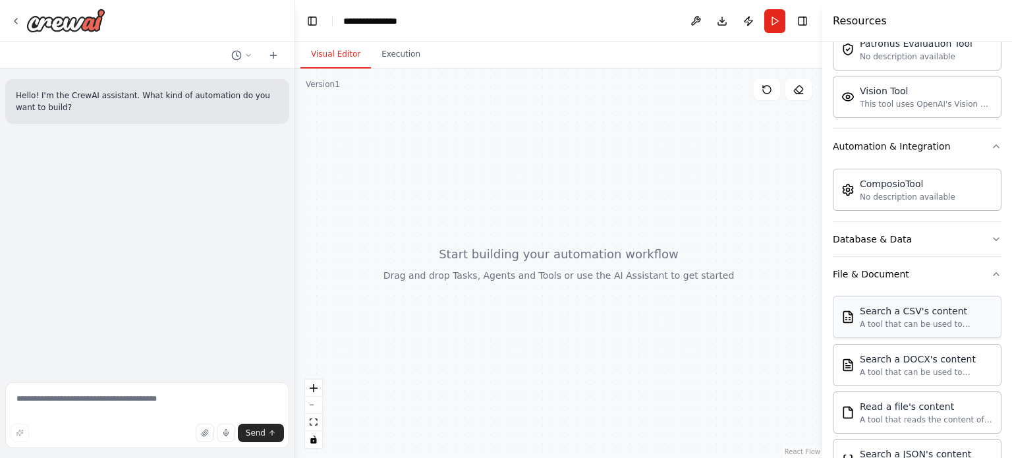
scroll to position [474, 0]
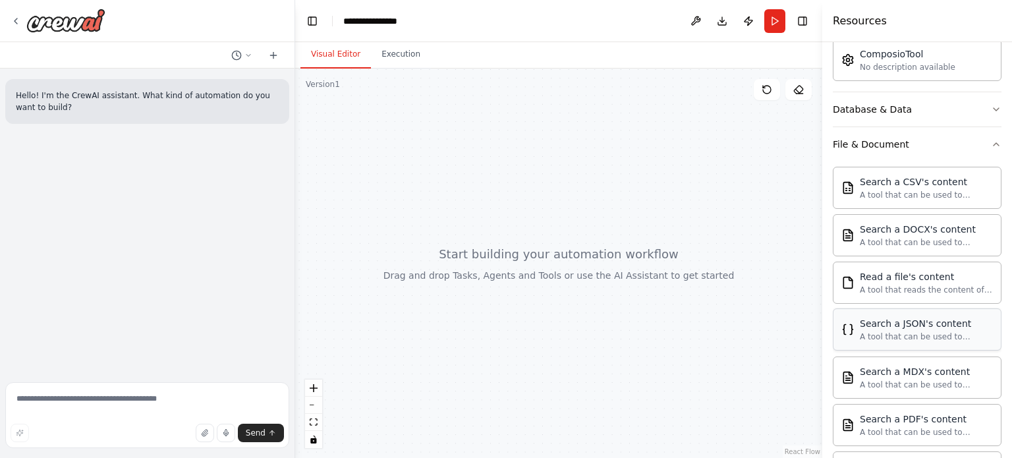
click at [921, 332] on div "A tool that can be used to semantic search a query from a JSON's content." at bounding box center [926, 337] width 133 height 11
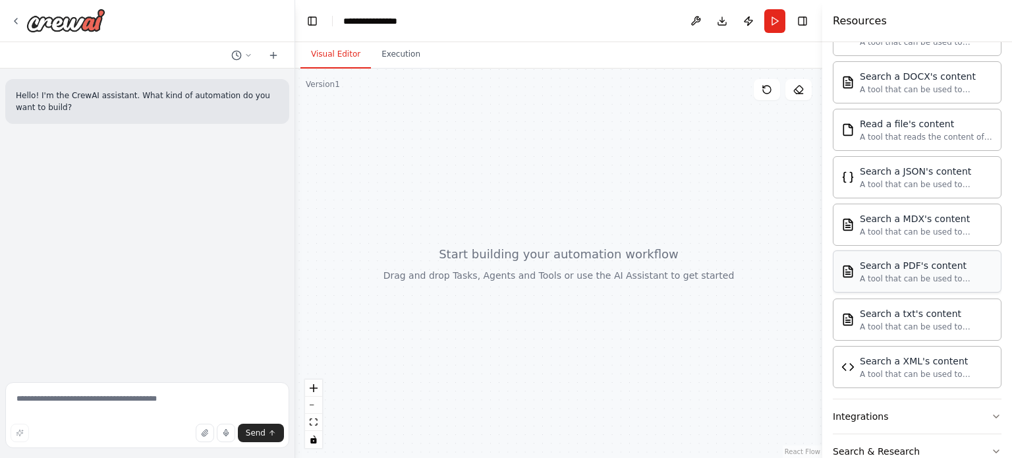
scroll to position [724, 0]
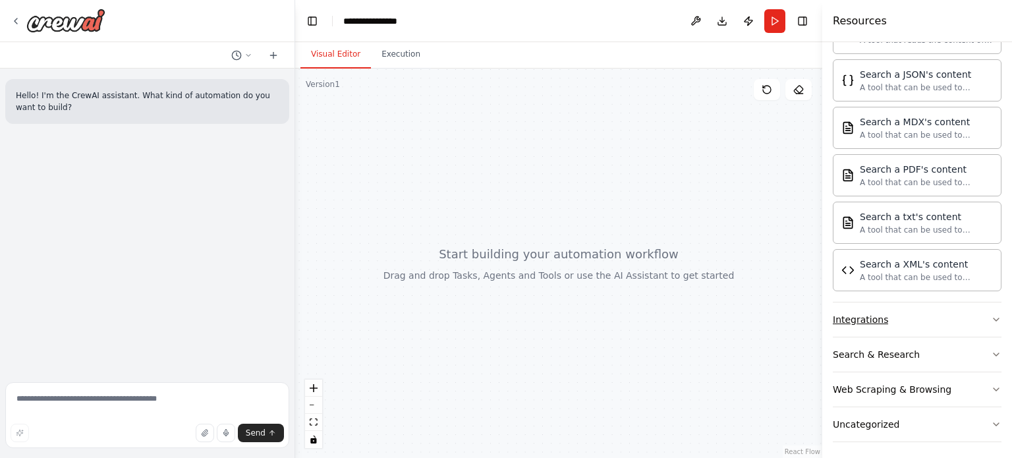
click at [940, 315] on button "Integrations" at bounding box center [917, 320] width 169 height 34
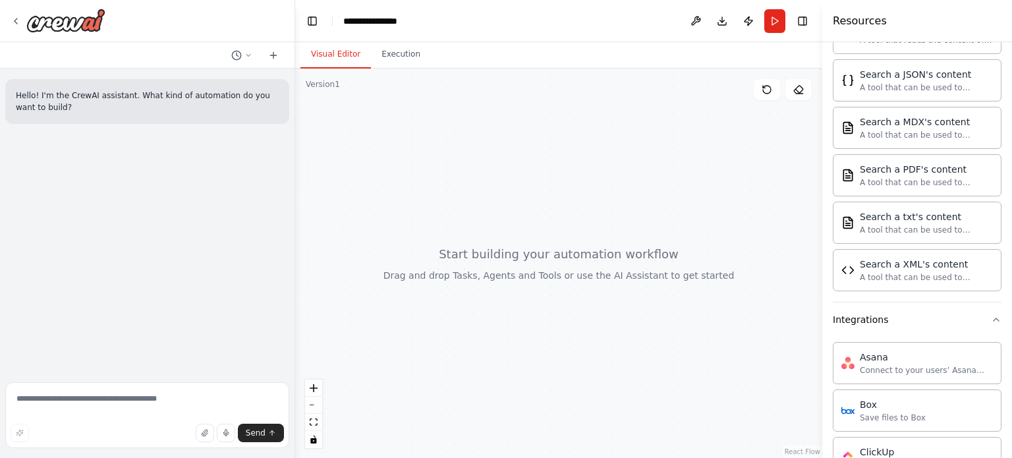
click at [749, 284] on div at bounding box center [558, 264] width 527 height 390
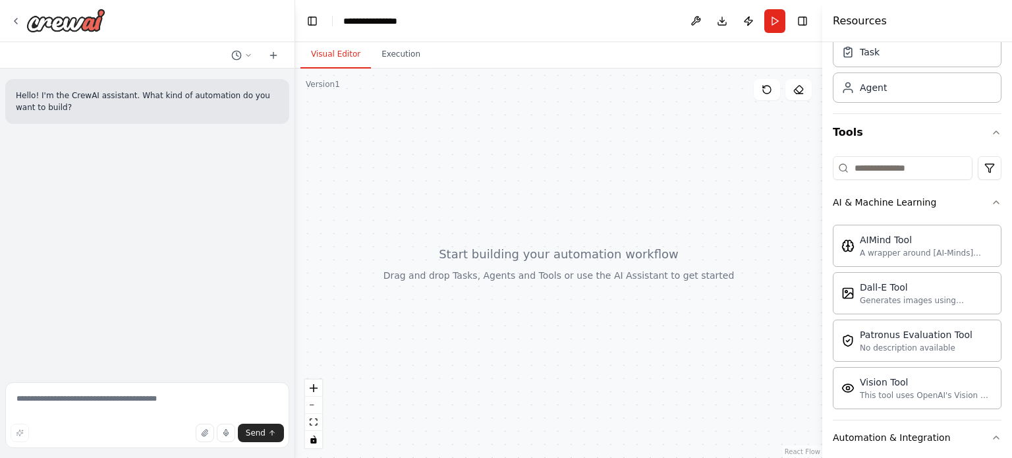
scroll to position [0, 0]
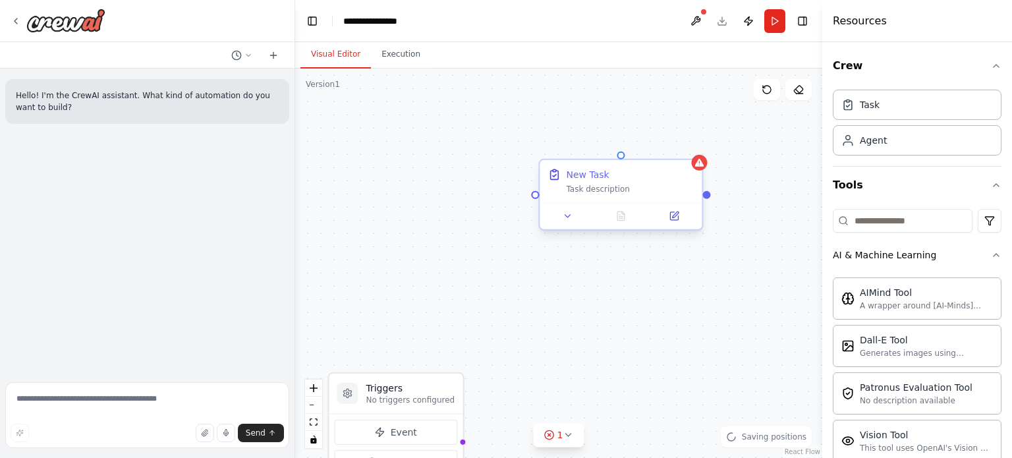
click at [591, 179] on div "New Task" at bounding box center [587, 174] width 43 height 13
click at [585, 182] on div "New Task Task description" at bounding box center [630, 181] width 128 height 26
click at [682, 218] on button at bounding box center [674, 216] width 45 height 16
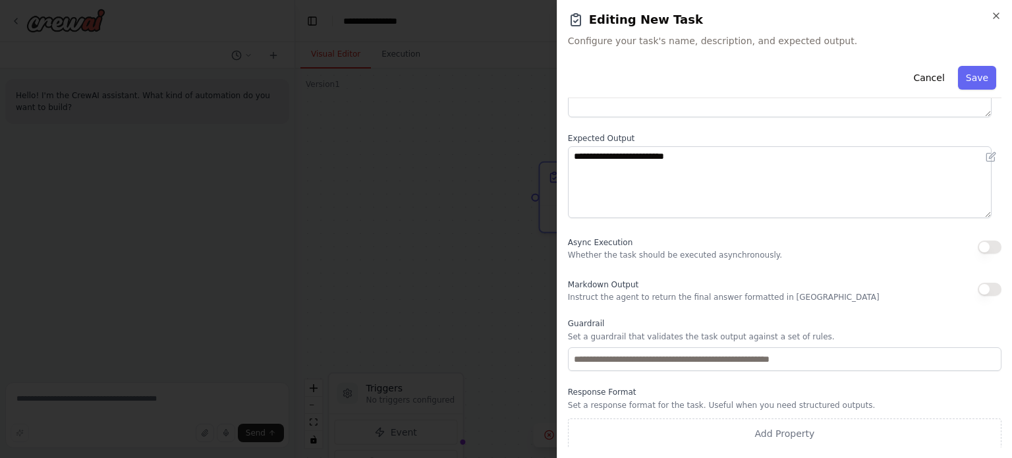
scroll to position [136, 0]
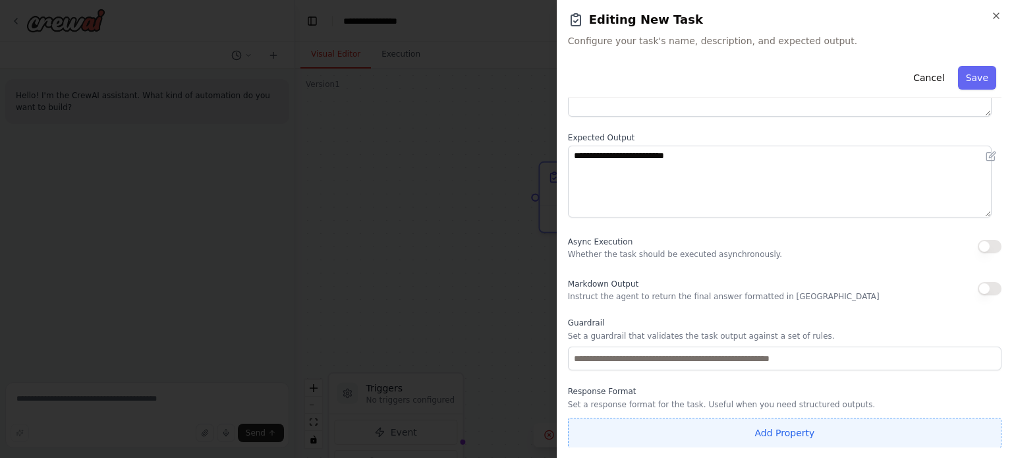
click at [791, 426] on button "Add Property" at bounding box center [785, 433] width 434 height 30
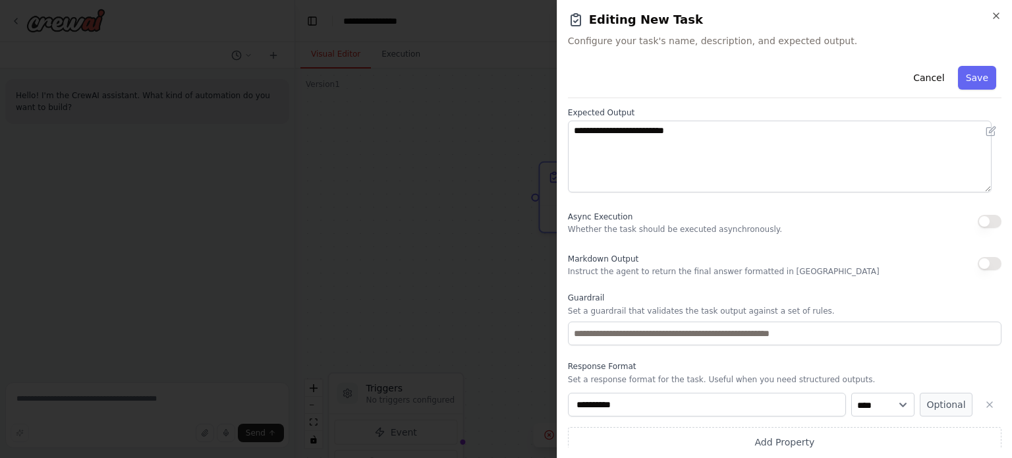
scroll to position [170, 0]
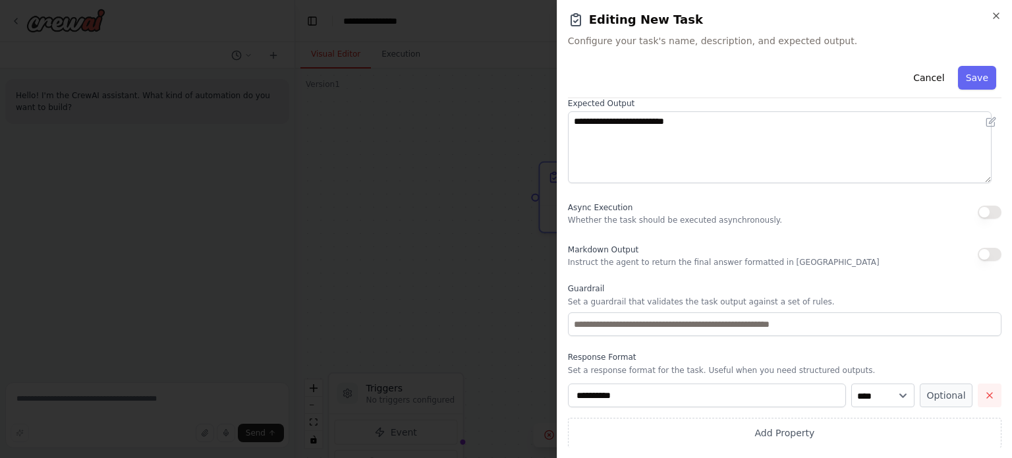
drag, startPoint x: 936, startPoint y: 399, endPoint x: 975, endPoint y: 395, distance: 39.8
click at [975, 395] on div "**********" at bounding box center [785, 396] width 434 height 24
click at [985, 395] on icon "button" at bounding box center [990, 395] width 11 height 11
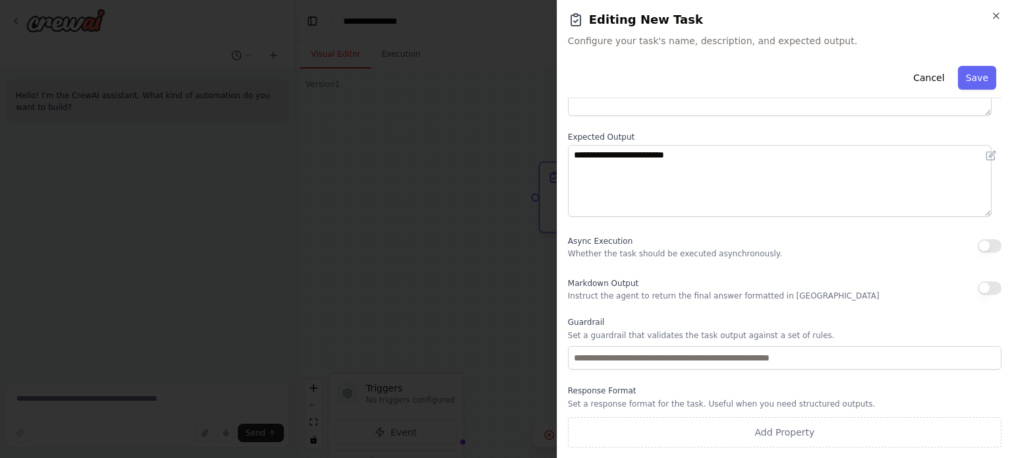
scroll to position [136, 0]
click at [928, 83] on button "Cancel" at bounding box center [929, 78] width 47 height 24
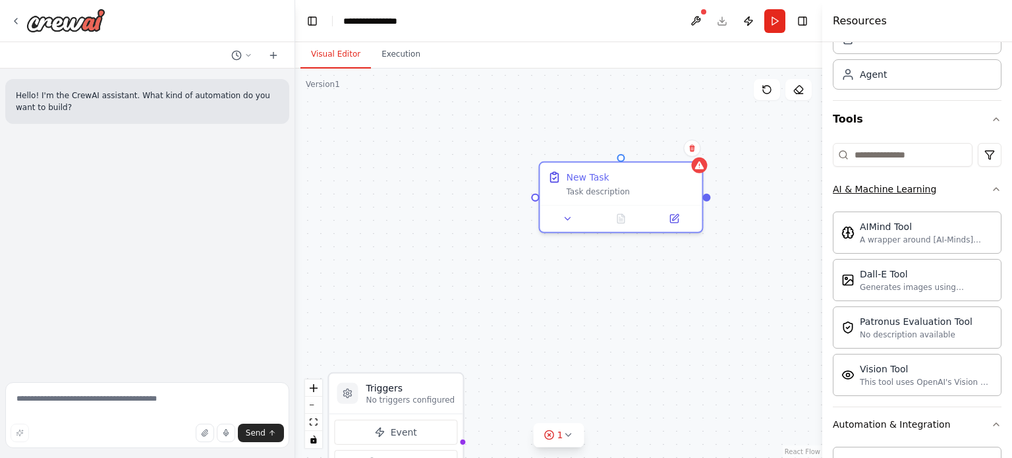
scroll to position [0, 0]
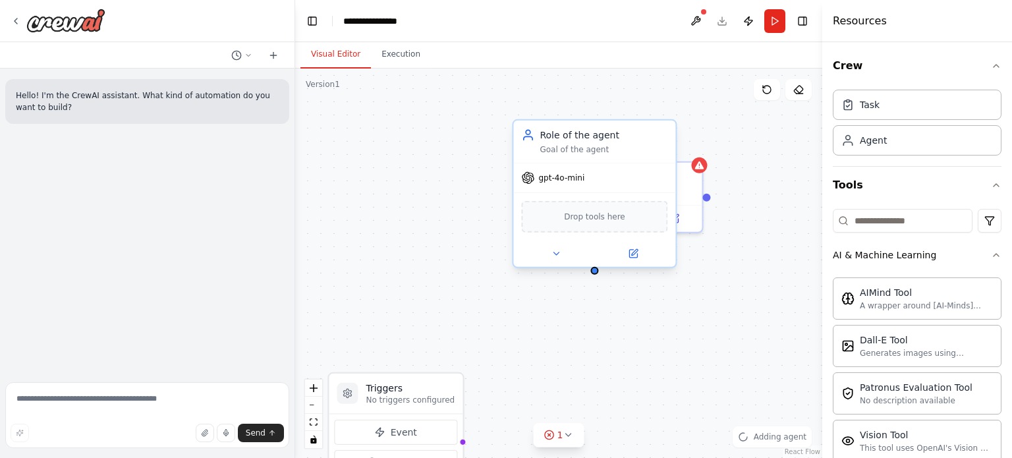
drag, startPoint x: 579, startPoint y: 139, endPoint x: 383, endPoint y: 148, distance: 196.6
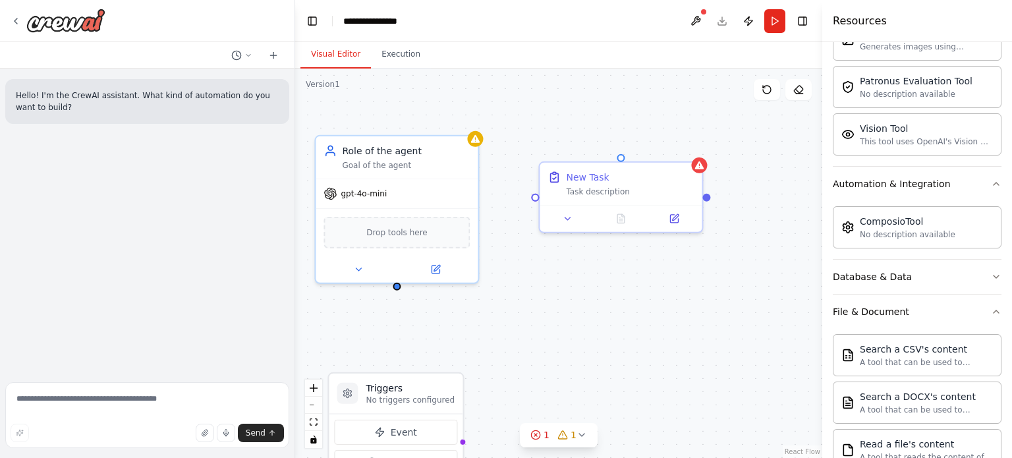
scroll to position [330, 0]
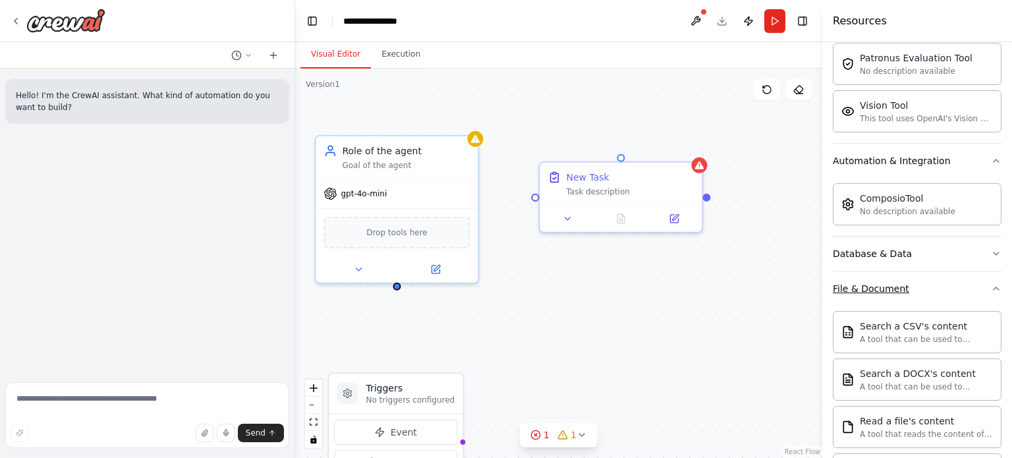
click at [952, 288] on button "File & Document" at bounding box center [917, 289] width 169 height 34
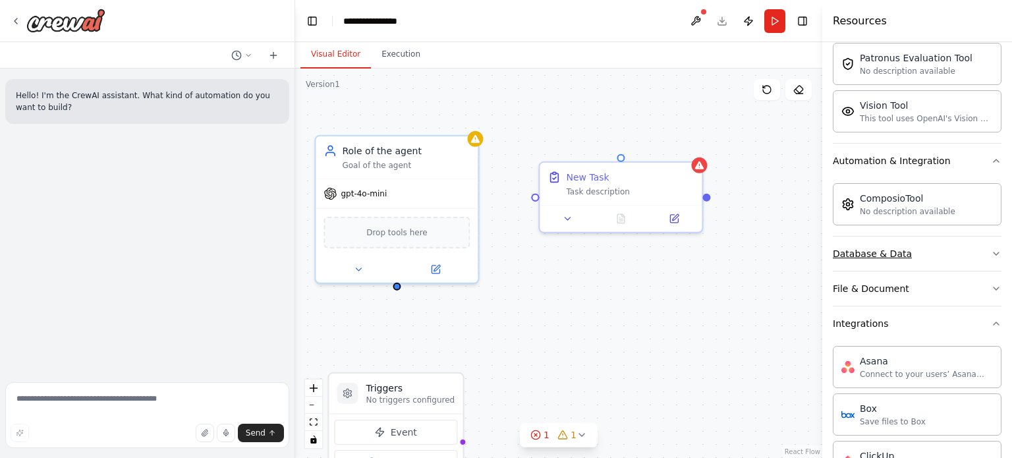
click at [943, 260] on button "Database & Data" at bounding box center [917, 254] width 169 height 34
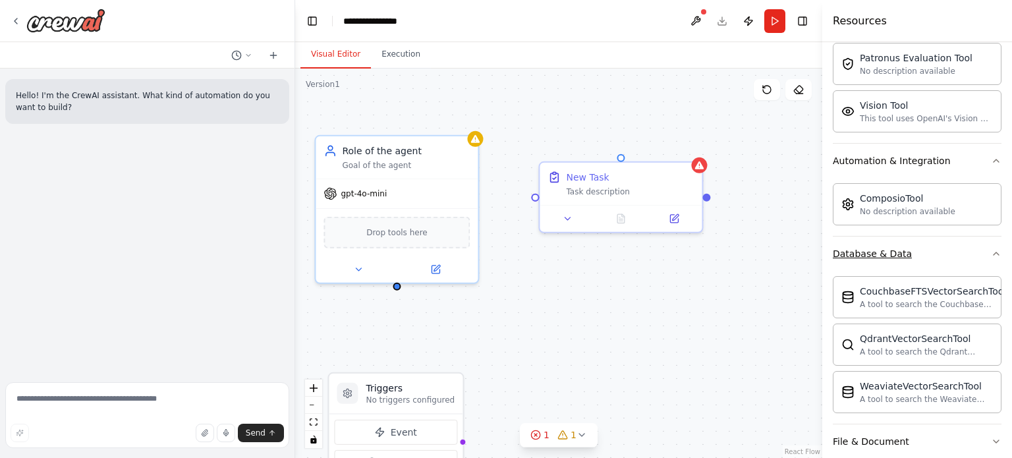
click at [943, 260] on button "Database & Data" at bounding box center [917, 254] width 169 height 34
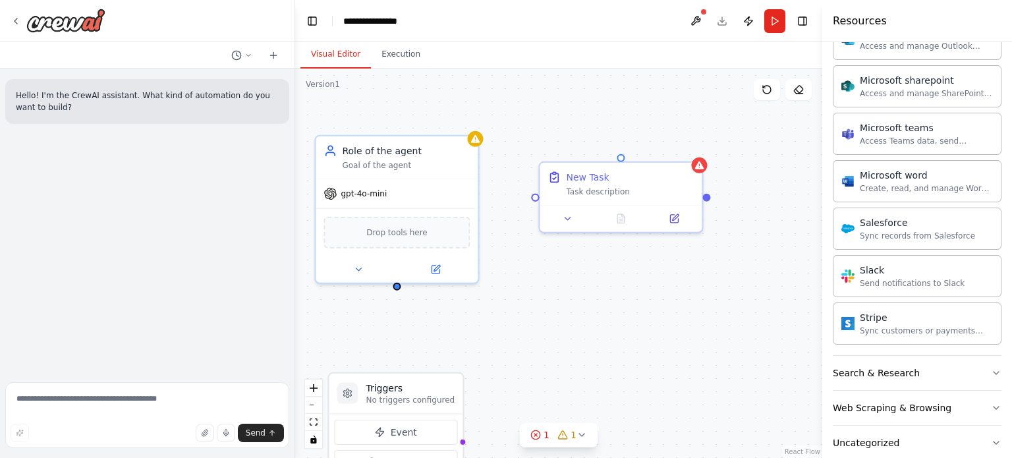
scroll to position [1101, 0]
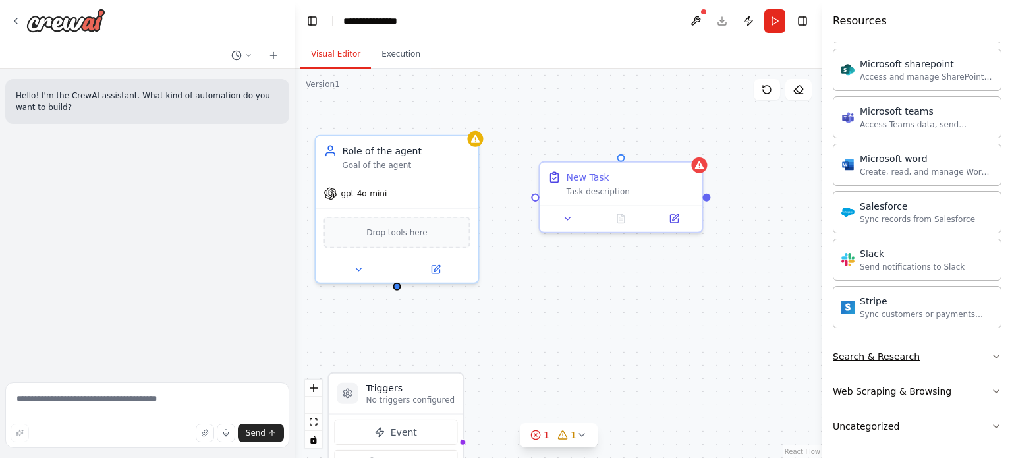
click at [925, 359] on button "Search & Research" at bounding box center [917, 356] width 169 height 34
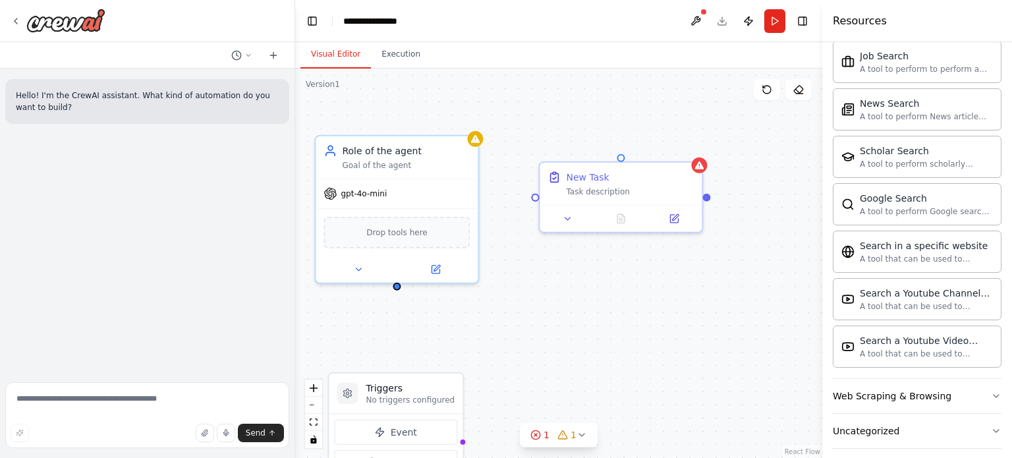
scroll to position [1772, 0]
click at [941, 422] on button "Uncategorized" at bounding box center [917, 430] width 169 height 34
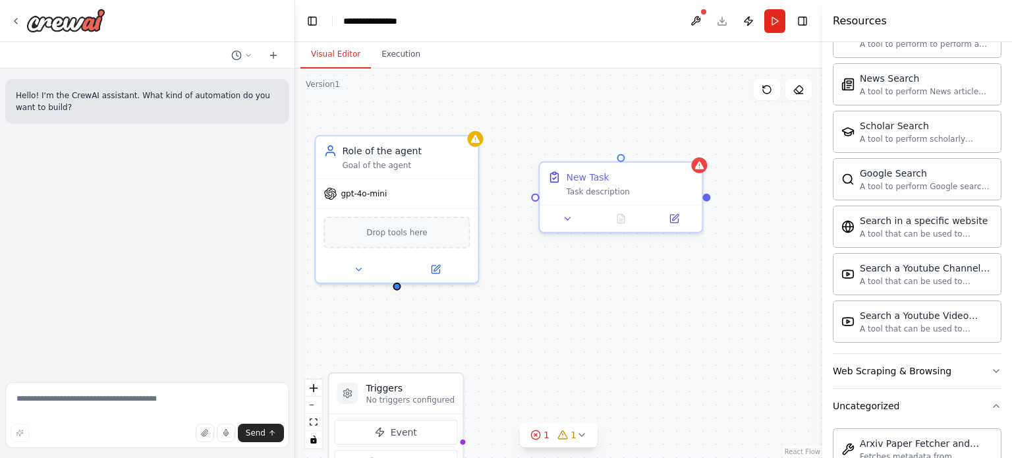
scroll to position [1838, 0]
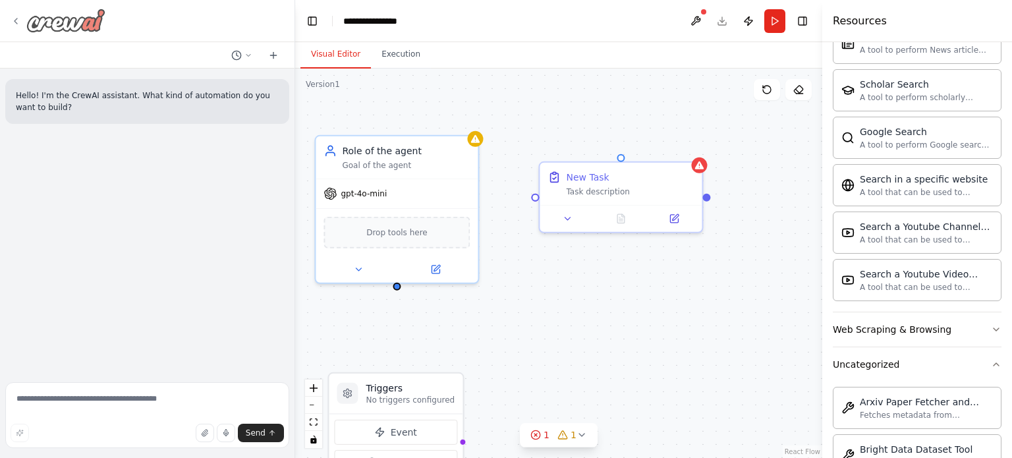
click at [20, 23] on icon at bounding box center [16, 21] width 11 height 11
